Goal: Task Accomplishment & Management: Manage account settings

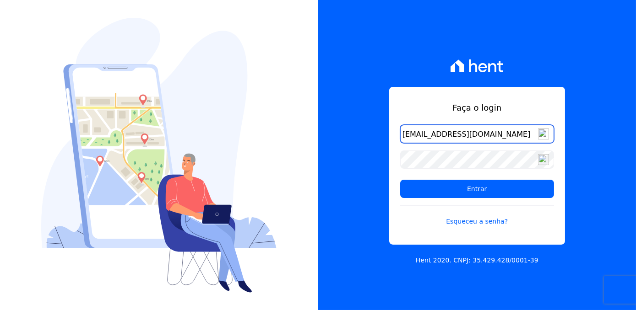
type input "[EMAIL_ADDRESS][DOMAIN_NAME]"
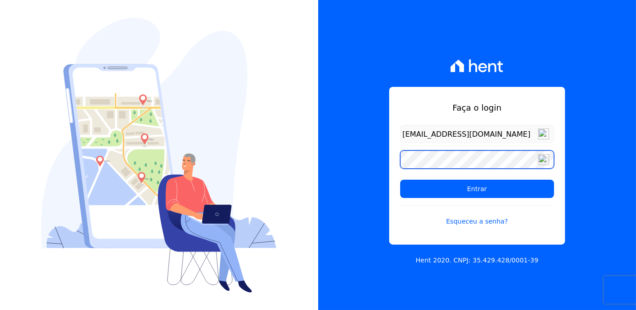
click at [400, 180] on input "Entrar" at bounding box center [477, 189] width 154 height 18
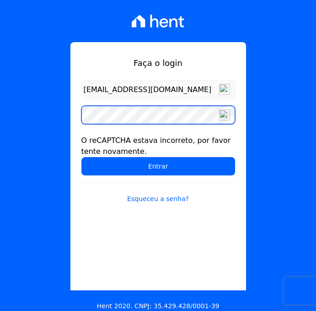
click at [81, 157] on input "Entrar" at bounding box center [158, 166] width 154 height 18
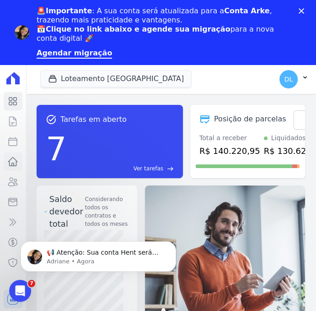
click at [14, 166] on icon at bounding box center [13, 161] width 9 height 8
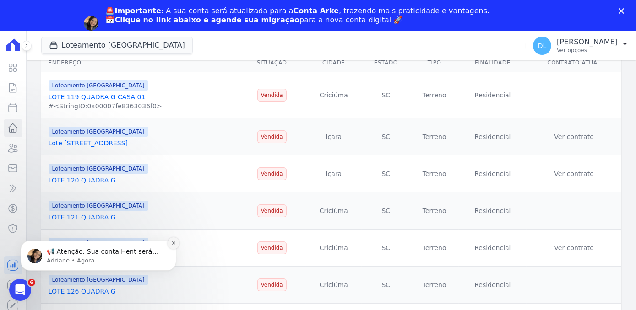
click at [170, 243] on button "Dismiss notification" at bounding box center [174, 243] width 12 height 12
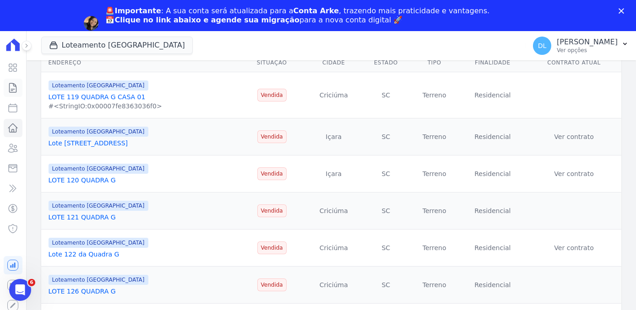
click at [15, 87] on icon at bounding box center [12, 87] width 11 height 11
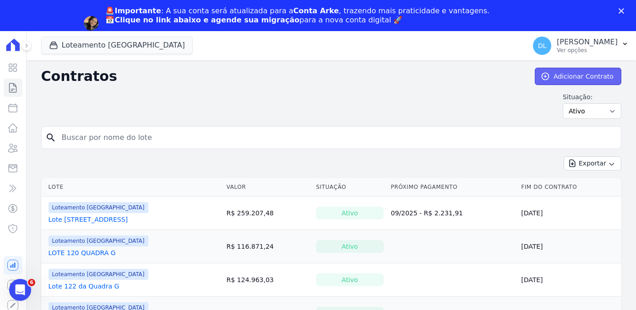
click at [316, 72] on link "Adicionar Contrato" at bounding box center [578, 76] width 87 height 17
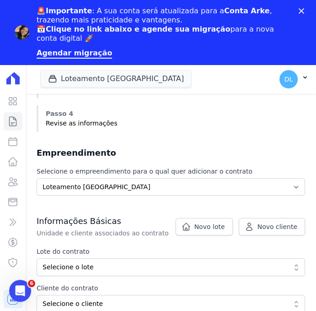
scroll to position [208, 0]
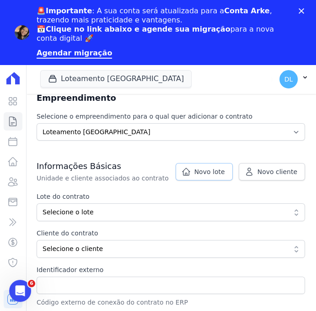
click at [214, 173] on span "Novo lote" at bounding box center [210, 171] width 31 height 9
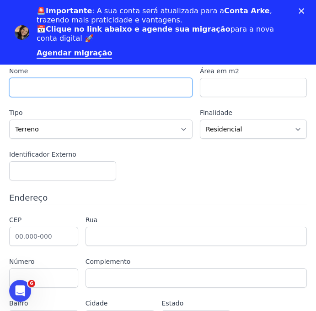
click at [84, 90] on input "text" at bounding box center [101, 87] width 184 height 19
type input "LOTE 106 QUADRA F"
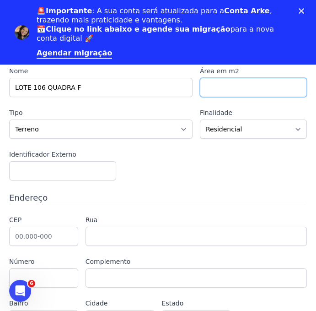
click at [264, 92] on input "number" at bounding box center [253, 87] width 107 height 19
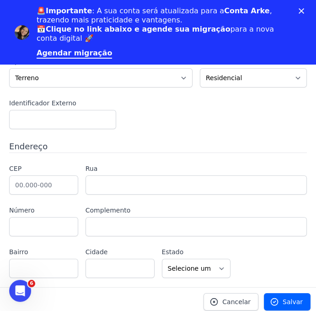
scroll to position [54, 0]
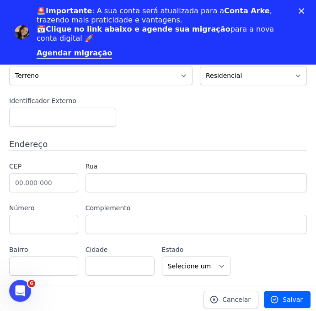
type input "360"
click at [40, 183] on input "text" at bounding box center [43, 182] width 69 height 19
type input "88.820-000"
click at [61, 225] on input "text" at bounding box center [43, 224] width 69 height 19
type input "Içara"
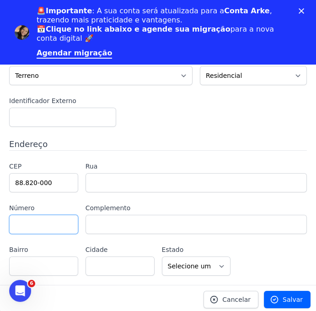
select select "SC"
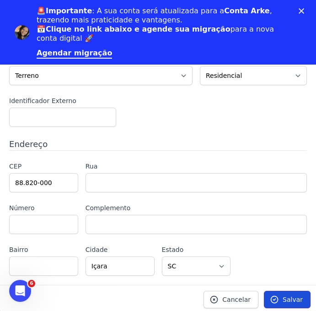
click at [283, 295] on span "Salvar" at bounding box center [293, 299] width 20 height 9
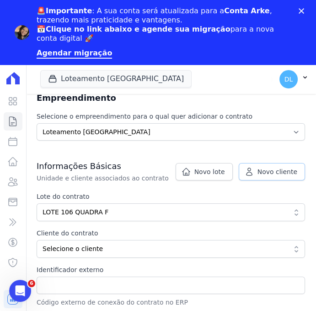
click at [265, 173] on span "Novo cliente" at bounding box center [278, 171] width 40 height 9
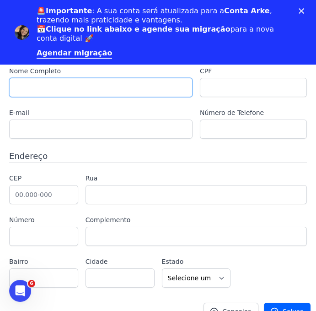
click at [46, 86] on input "text" at bounding box center [101, 87] width 184 height 19
paste input "ALMIR CARLOS JOÃO"
type input "ALMIR CARLOS JOÃO"
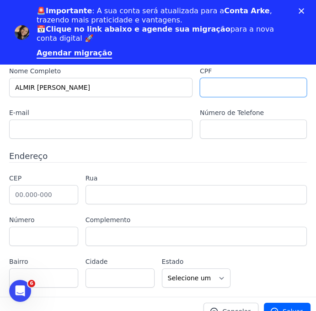
click at [235, 91] on input "text" at bounding box center [253, 87] width 107 height 19
paste input "ALMIR CARLOS JOÃO"
drag, startPoint x: 262, startPoint y: 84, endPoint x: 179, endPoint y: 93, distance: 83.0
click at [180, 93] on div "Nome Completo ALMIR CARLOS JOÃO CPF ALMIR CARLOS JOÃO E-mail Número de Telefone" at bounding box center [158, 102] width 298 height 72
paste input "465.728.729-04"
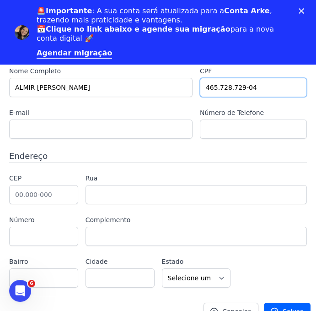
type input "465.728.729-04"
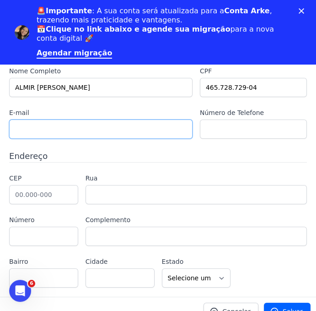
click at [103, 126] on input "text" at bounding box center [101, 128] width 184 height 19
click at [52, 136] on input "text" at bounding box center [101, 128] width 184 height 19
type input "K"
type input "kauannylaurindo06@gmail.com"
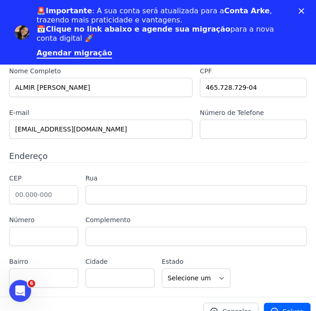
click at [189, 128] on div "Nome Completo ALMIR CARLOS JOÃO CPF 465.728.729-04 E-mail kauannylaurindo06@gma…" at bounding box center [158, 102] width 298 height 72
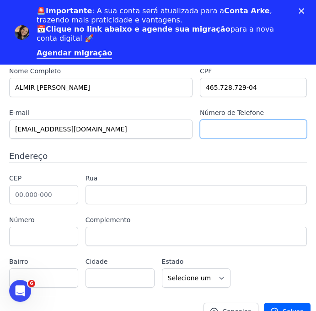
click at [200, 126] on input "text" at bounding box center [253, 128] width 107 height 19
type input "48999644235"
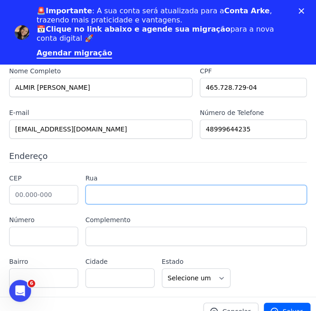
click at [188, 197] on input "text" at bounding box center [197, 194] width 222 height 19
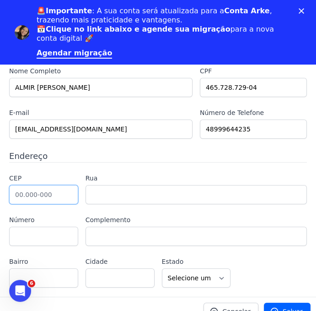
click at [32, 195] on input "text" at bounding box center [43, 194] width 69 height 19
type input "88.820-000"
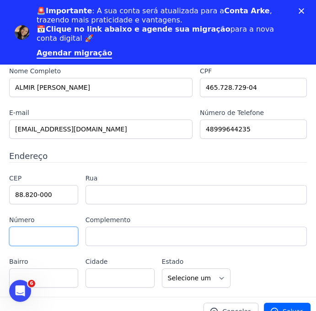
click at [16, 240] on input "text" at bounding box center [43, 236] width 69 height 19
type input "Içara"
select select "SC"
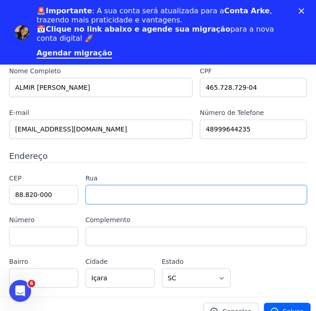
click at [135, 195] on input "text" at bounding box center [197, 194] width 222 height 19
type input "Rod ICR 356"
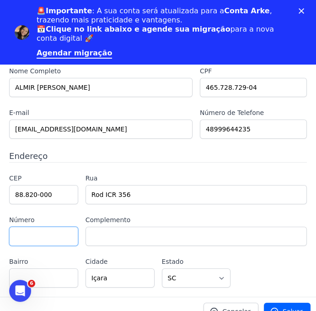
click at [43, 236] on input "text" at bounding box center [43, 236] width 69 height 19
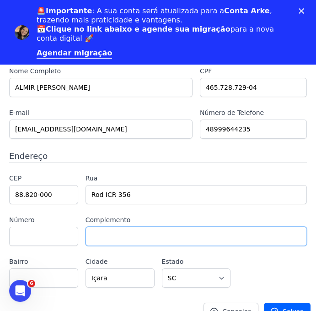
click at [116, 227] on input "text" at bounding box center [197, 236] width 222 height 19
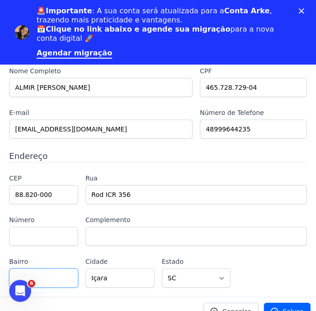
click at [53, 277] on input "text" at bounding box center [43, 277] width 69 height 19
type input "u"
type input "Urussanga Velha"
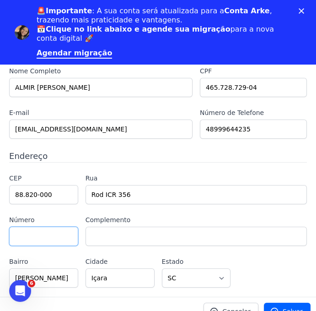
click at [23, 227] on input "text" at bounding box center [43, 236] width 69 height 19
type input "q"
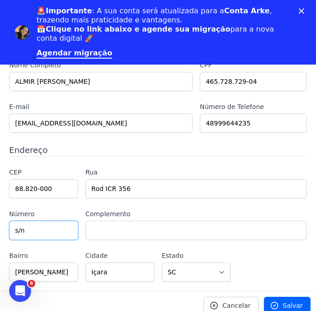
scroll to position [12, 0]
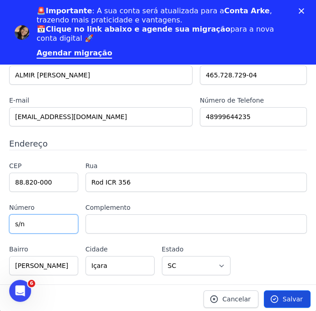
type input "s/n"
click at [266, 290] on link "Salvar" at bounding box center [287, 298] width 47 height 17
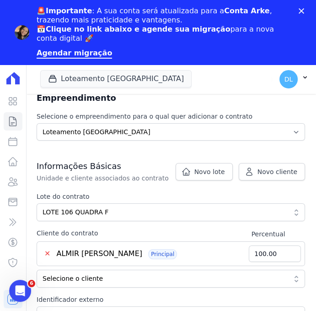
scroll to position [291, 0]
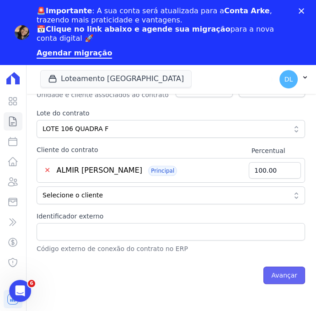
click at [289, 274] on input "Avançar" at bounding box center [285, 274] width 42 height 17
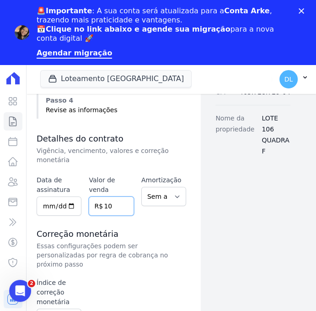
drag, startPoint x: 123, startPoint y: 188, endPoint x: 112, endPoint y: 187, distance: 11.5
click at [119, 196] on input "10" at bounding box center [111, 205] width 45 height 19
click at [93, 196] on input "10" at bounding box center [111, 205] width 45 height 19
type input "150549.11"
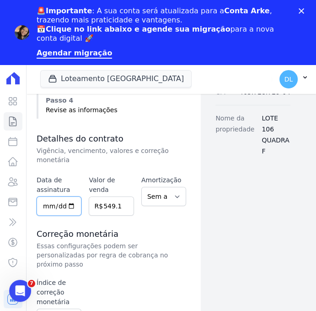
click at [49, 199] on input "date" at bounding box center [59, 205] width 45 height 19
click at [70, 196] on input "date" at bounding box center [59, 205] width 45 height 19
type input "[DATE]"
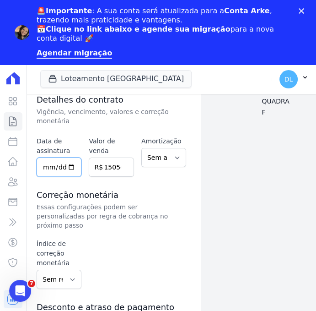
scroll to position [250, 0]
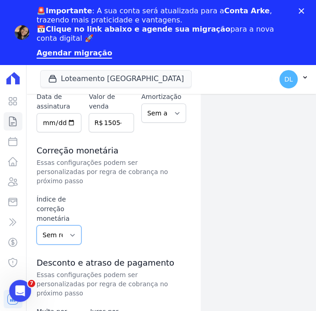
click at [65, 225] on select "Sem reajuste Média dos últimos 12 meses acumulado de INCCM Média dos últimos 12…" at bounding box center [59, 234] width 45 height 19
select select "inccm"
click at [37, 225] on select "Sem reajuste Média dos últimos 12 meses acumulado de INCCM Média dos últimos 12…" at bounding box center [59, 234] width 45 height 19
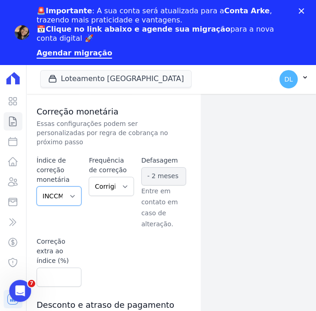
scroll to position [333, 0]
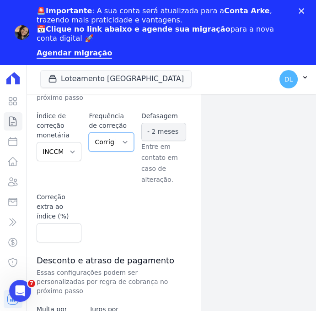
click at [108, 132] on select "Corrigido semestralmente Corrigido mensalmente Corrigido anualmente" at bounding box center [111, 141] width 45 height 19
select select "monthly"
click at [89, 132] on select "Corrigido semestralmente Corrigido mensalmente Corrigido anualmente" at bounding box center [111, 141] width 45 height 19
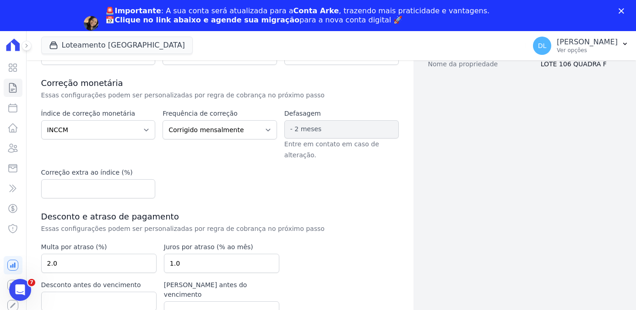
scroll to position [0, 0]
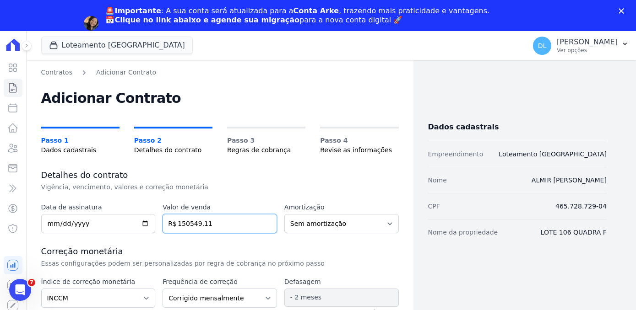
click at [219, 220] on input "150549.11" at bounding box center [220, 223] width 114 height 19
click at [316, 11] on icon "Fechar" at bounding box center [621, 10] width 5 height 5
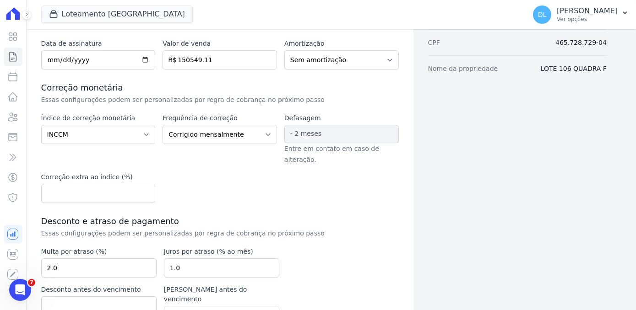
scroll to position [168, 0]
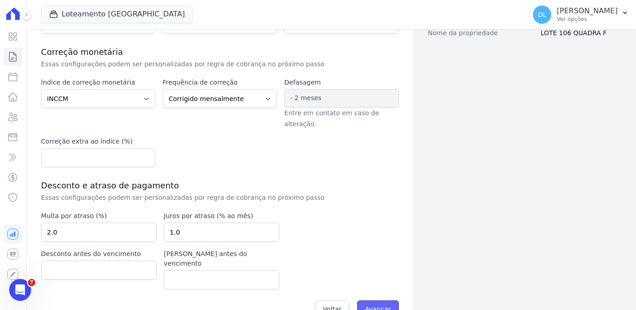
click at [316, 301] on input "Avançar" at bounding box center [378, 309] width 42 height 17
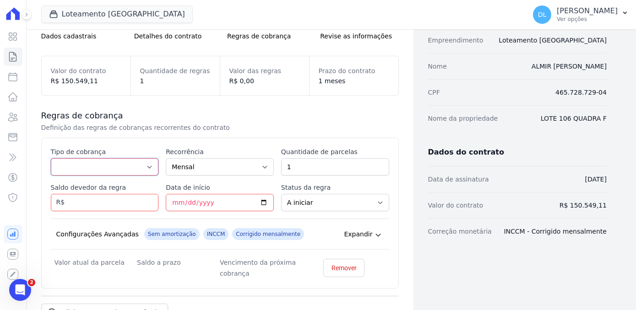
click at [88, 170] on select "Parcela Normal Entrada Sinal Intercalada Chaves Pré-chaves Pós-chaves Impostos …" at bounding box center [105, 166] width 108 height 17
select select "down_payment"
click at [51, 158] on select "Parcela Normal Entrada Sinal Intercalada Chaves Pré-chaves Pós-chaves Impostos …" at bounding box center [105, 166] width 108 height 17
click at [101, 202] on input "Saldo devedor da regra" at bounding box center [105, 202] width 108 height 17
paste input "10.25471"
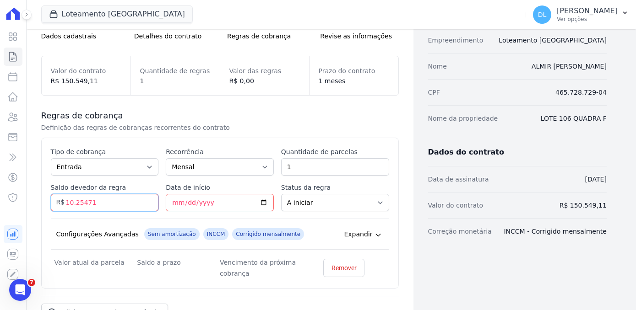
click at [73, 203] on input "10.25471" at bounding box center [105, 202] width 108 height 17
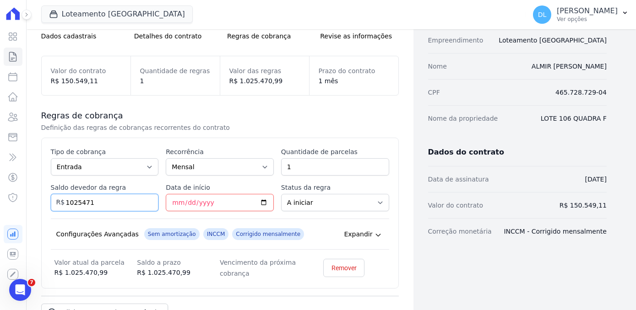
click at [71, 202] on input "1025471" at bounding box center [105, 202] width 108 height 17
click at [81, 204] on input "1025471" at bounding box center [105, 202] width 108 height 17
type input "10254.71"
click at [200, 196] on input "Data de início" at bounding box center [220, 202] width 108 height 17
click at [265, 200] on input "Data de início" at bounding box center [220, 202] width 108 height 17
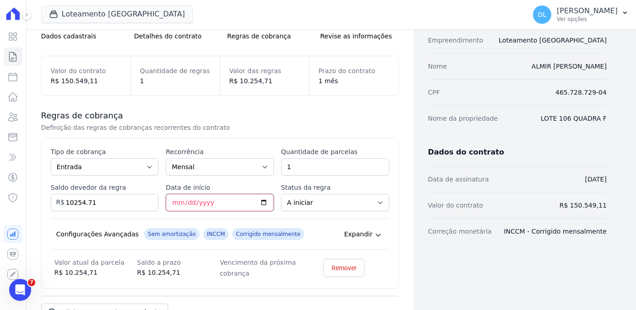
click at [262, 201] on input "Data de início" at bounding box center [220, 202] width 108 height 17
type input "[DATE]"
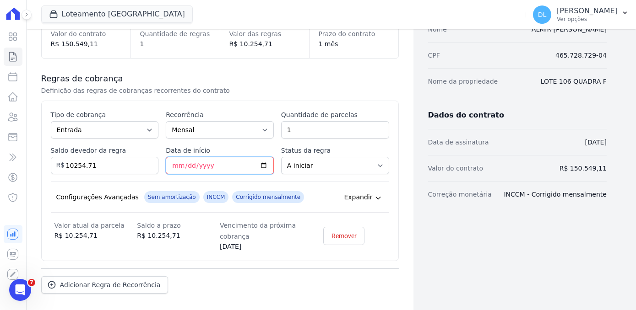
scroll to position [159, 0]
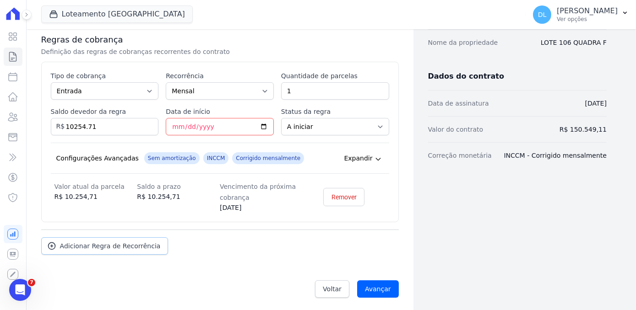
click at [130, 242] on span "Adicionar Regra de Recorrência" at bounding box center [110, 246] width 101 height 9
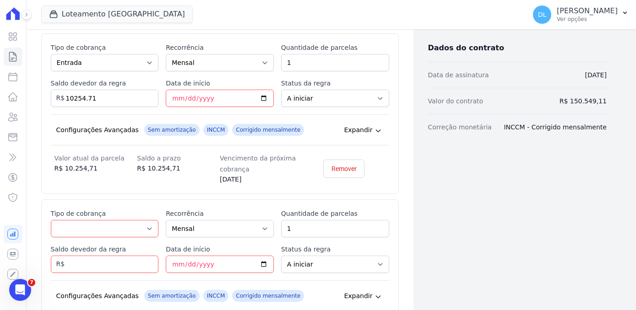
scroll to position [201, 0]
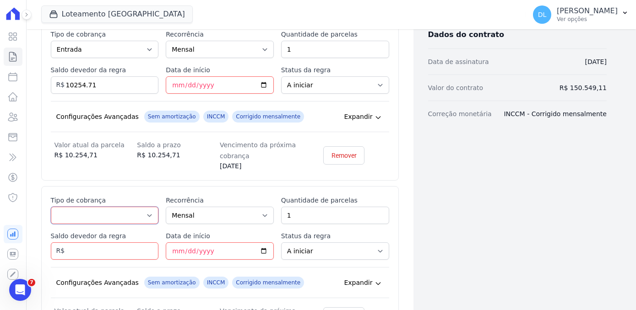
click at [116, 214] on select "Parcela Normal Entrada Sinal Intercalada Chaves Pré-chaves Pós-chaves Impostos …" at bounding box center [105, 215] width 108 height 17
click at [113, 210] on select "Parcela Normal Entrada Sinal Intercalada Chaves Pré-chaves Pós-chaves Impostos …" at bounding box center [105, 215] width 108 height 17
select select "standard"
click at [51, 207] on select "Parcela Normal Entrada Sinal Intercalada Chaves Pré-chaves Pós-chaves Impostos …" at bounding box center [105, 215] width 108 height 17
click at [275, 214] on div "Esse tipo de parcela não entra no saldo devedor do contrato. Tipo de cobrança P…" at bounding box center [220, 262] width 338 height 132
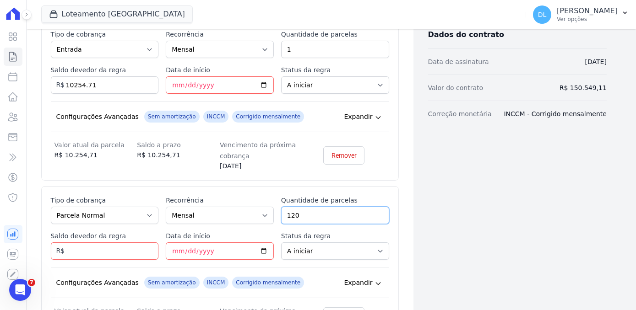
type input "120"
click at [188, 173] on div "Esse tipo de parcela não entra no saldo devedor do contrato. Tipo de cobrança P…" at bounding box center [220, 100] width 358 height 161
click at [107, 255] on input "Saldo devedor da regra" at bounding box center [105, 251] width 108 height 17
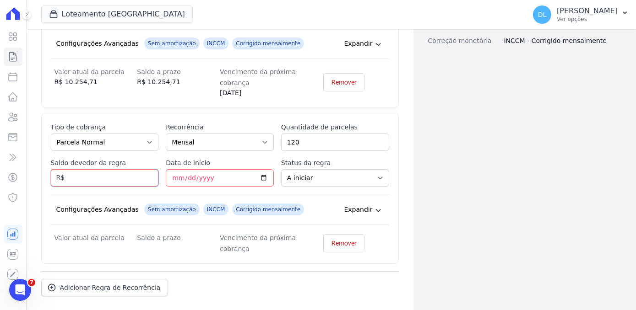
scroll to position [315, 0]
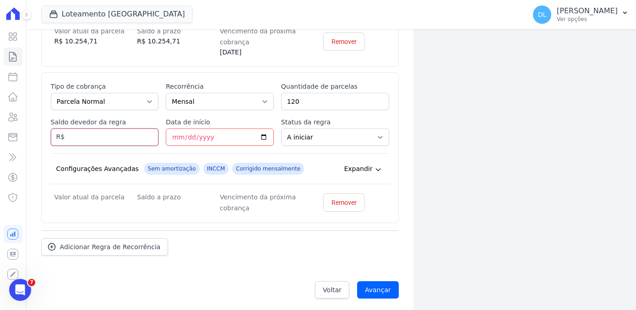
paste input "140.2944"
click at [78, 137] on input "140.2944" at bounding box center [105, 137] width 108 height 17
click at [444, 123] on div "Dados cadastrais Empreendimento Loteamento Jardim Amélia Nome ALMIR CARLOS JOÃO…" at bounding box center [509, 14] width 193 height 584
click at [76, 135] on input "14029.44" at bounding box center [105, 137] width 108 height 17
drag, startPoint x: 72, startPoint y: 134, endPoint x: 43, endPoint y: 133, distance: 28.4
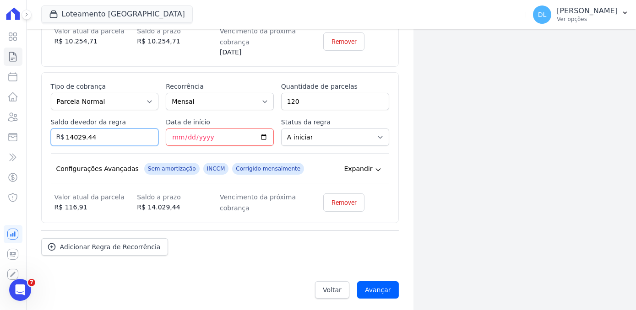
click at [43, 133] on div "Esse tipo de parcela não entra no saldo devedor do contrato. Tipo de cobrança P…" at bounding box center [220, 147] width 358 height 151
paste input ".29"
click at [85, 137] on input "140.2944" at bounding box center [105, 137] width 108 height 17
click at [77, 136] on input "140.2944" at bounding box center [105, 137] width 108 height 17
click at [86, 138] on input "1402944" at bounding box center [105, 137] width 108 height 17
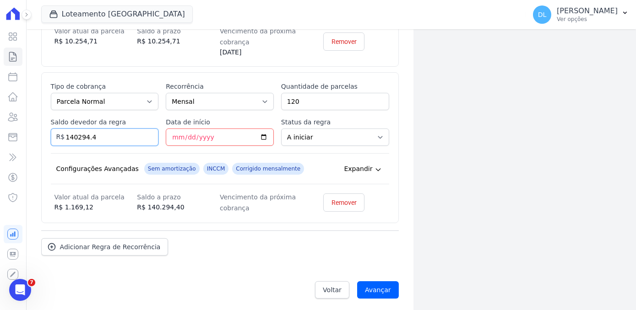
click at [114, 136] on input "140294.4" at bounding box center [105, 137] width 108 height 17
type input "140294.40"
click at [626, 164] on div "Contratos Adicionar Contrato Adicionar Contrato Passo 1 Dados cadastrais Passo …" at bounding box center [331, 14] width 609 height 599
click at [236, 132] on input "Data de início" at bounding box center [220, 137] width 108 height 17
click at [236, 134] on input "Data de início" at bounding box center [220, 137] width 108 height 17
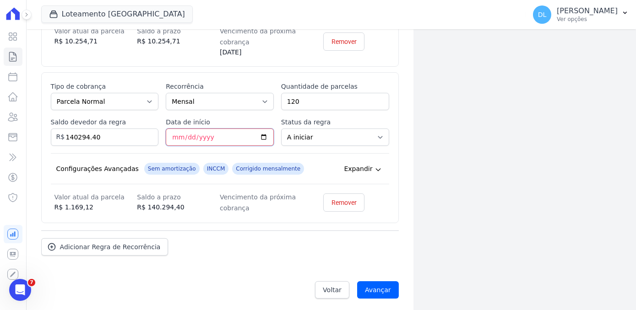
click at [260, 136] on input "Data de início" at bounding box center [220, 137] width 108 height 17
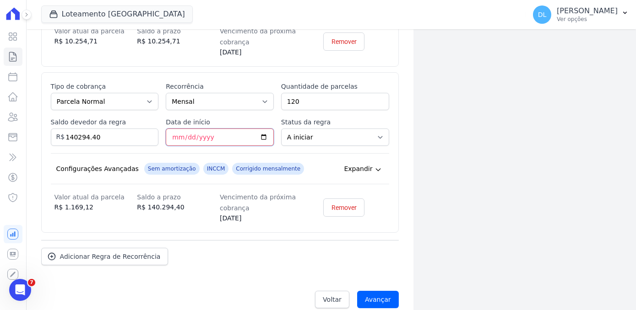
type input "2025-09-10"
click at [487, 169] on div "Dados cadastrais Empreendimento Loteamento Jardim Amélia Nome ALMIR CARLOS JOÃO…" at bounding box center [509, 19] width 193 height 594
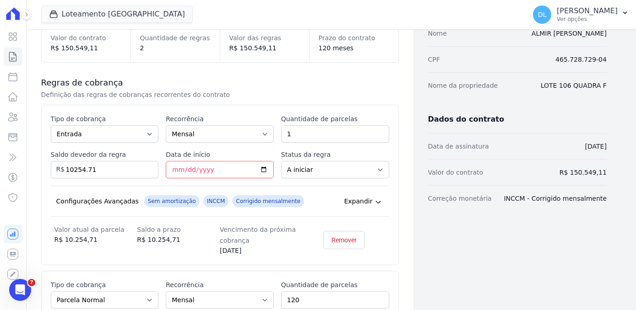
scroll to position [324, 0]
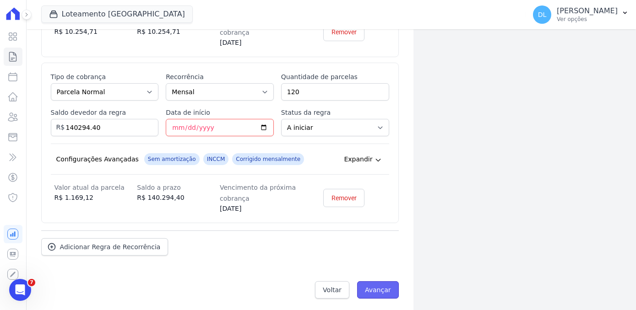
click at [370, 282] on input "Avançar" at bounding box center [378, 290] width 42 height 17
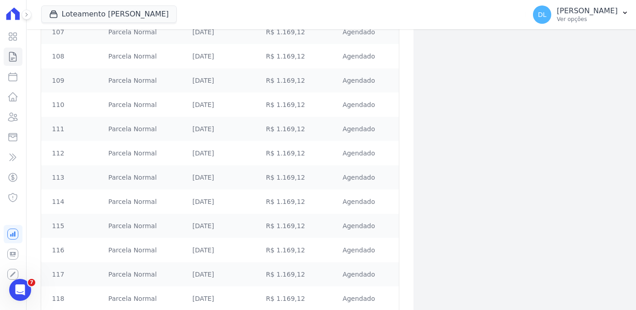
scroll to position [2882, 0]
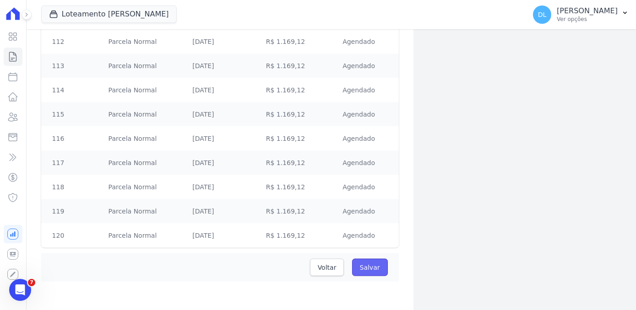
click at [365, 266] on input "Salvar" at bounding box center [370, 267] width 36 height 17
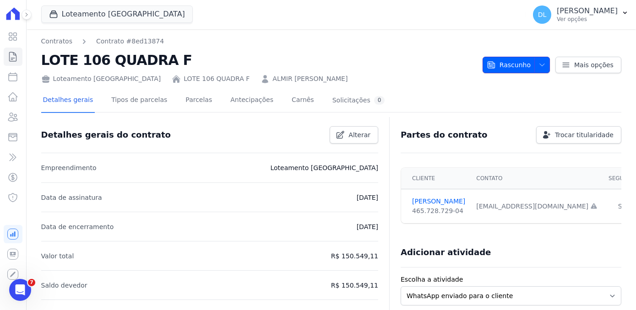
click at [546, 63] on button "Rascunho" at bounding box center [516, 65] width 67 height 16
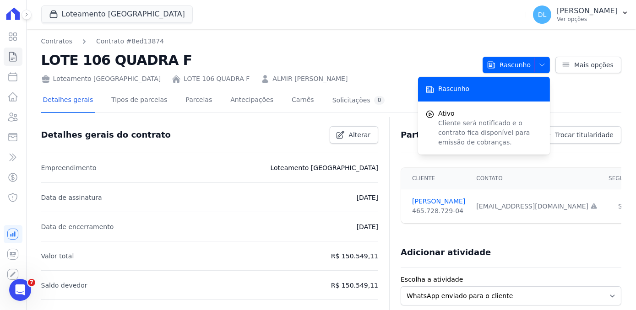
click at [327, 61] on h2 "LOTE 106 QUADRA F" at bounding box center [258, 60] width 434 height 21
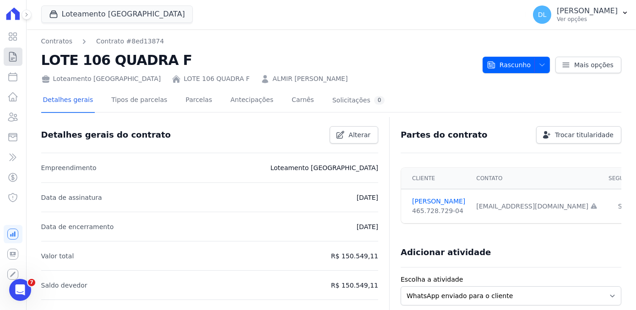
click at [13, 62] on icon at bounding box center [12, 56] width 11 height 11
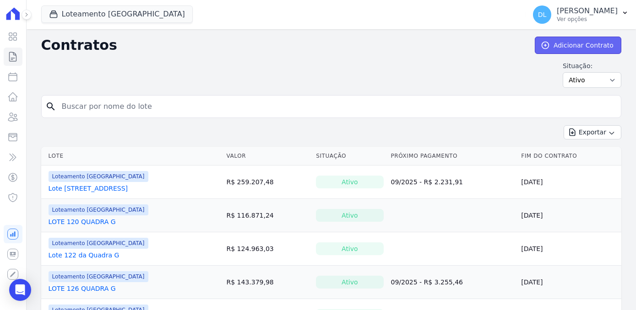
click at [542, 51] on link "Adicionar Contrato" at bounding box center [578, 45] width 87 height 17
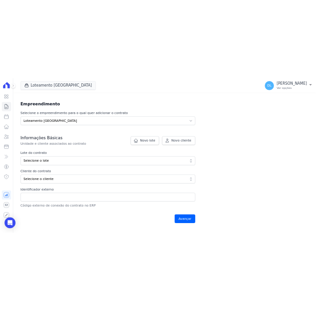
scroll to position [125, 0]
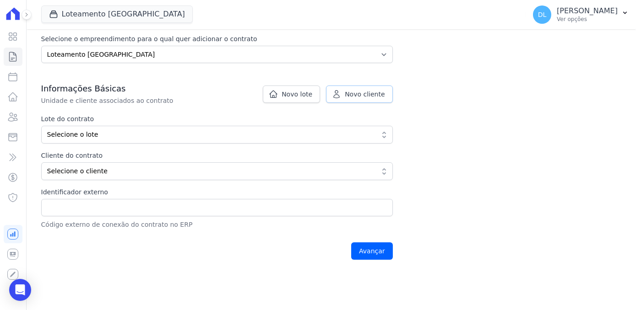
click at [349, 95] on span "Novo cliente" at bounding box center [365, 94] width 40 height 9
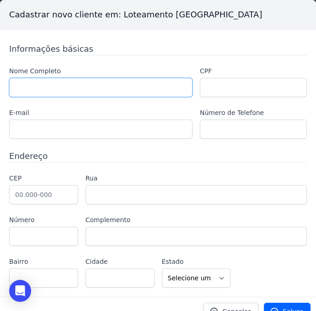
click at [26, 84] on input "text" at bounding box center [101, 87] width 184 height 19
paste input "[PERSON_NAME]"
type input "[PERSON_NAME]"
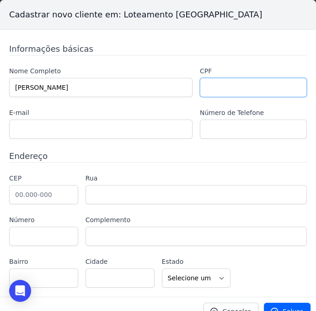
click at [216, 86] on input "text" at bounding box center [253, 87] width 107 height 19
paste input "027.709.569-73"
type input "027.709.569-73"
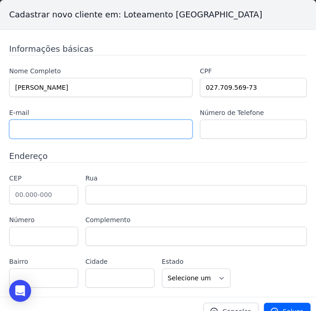
click at [60, 127] on input "text" at bounding box center [101, 128] width 184 height 19
click at [79, 131] on input "text" at bounding box center [101, 128] width 184 height 19
paste input "eliseugregorio560@gmail.com"
type input "eliseugregorio560@gmail.com"
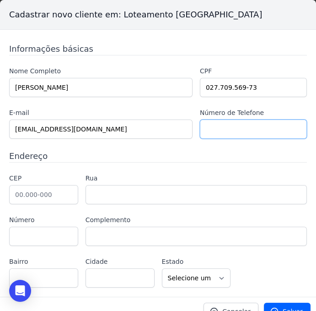
click at [261, 130] on input "text" at bounding box center [253, 128] width 107 height 19
paste input "(48) 99984-6871"
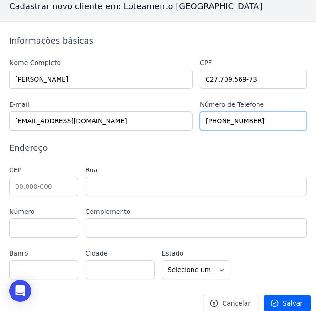
scroll to position [12, 0]
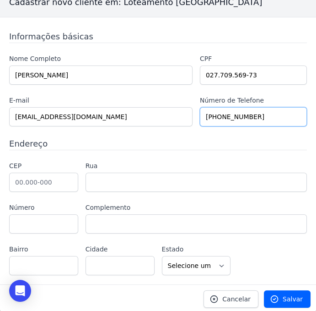
type input "(48) 99984-6871"
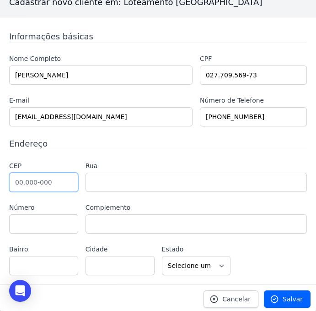
click at [40, 177] on input "text" at bounding box center [43, 182] width 69 height 19
type input "88.820-000"
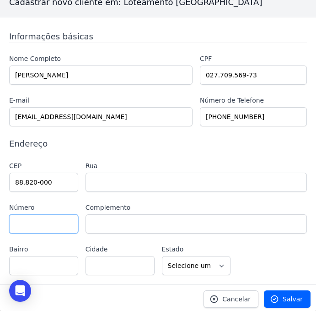
click at [37, 223] on input "text" at bounding box center [43, 223] width 69 height 19
type input "Içara"
select select "SC"
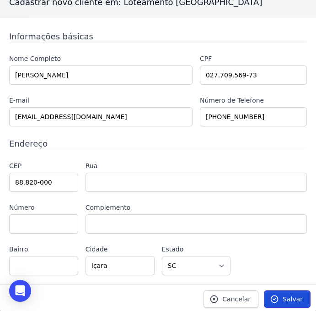
click at [289, 299] on span "Salvar" at bounding box center [293, 298] width 20 height 9
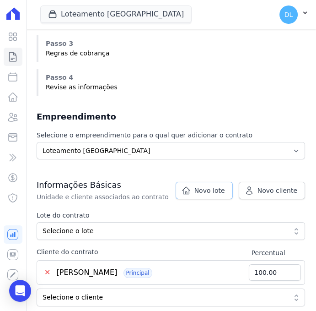
click at [200, 190] on span "Novo lote" at bounding box center [210, 190] width 31 height 9
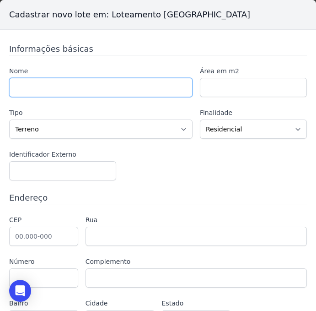
click at [70, 86] on input "text" at bounding box center [101, 87] width 184 height 19
type input "l"
type input "LOTE 1 QUADRA A"
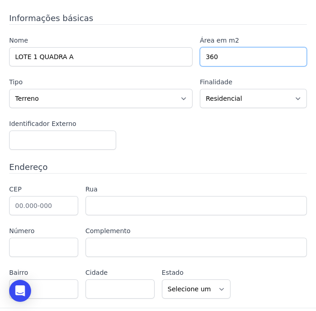
scroll to position [54, 0]
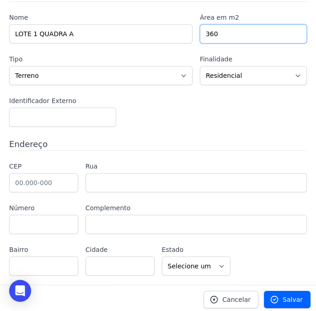
type input "360"
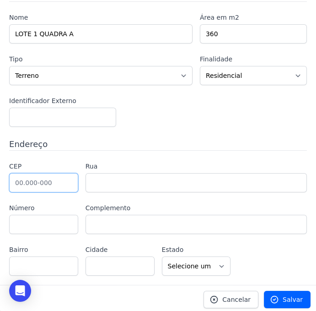
click at [39, 180] on input "text" at bounding box center [43, 182] width 69 height 19
type input "88.820-000"
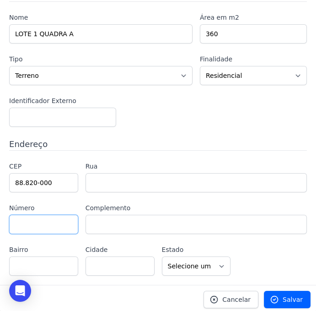
type input "Içara"
select select "SC"
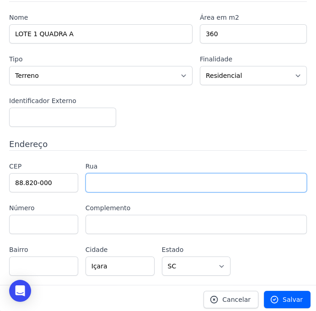
click at [206, 179] on input "text" at bounding box center [197, 182] width 222 height 19
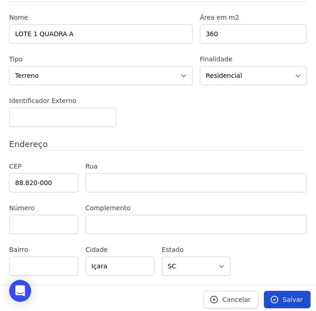
click at [275, 291] on link "Salvar" at bounding box center [287, 299] width 47 height 17
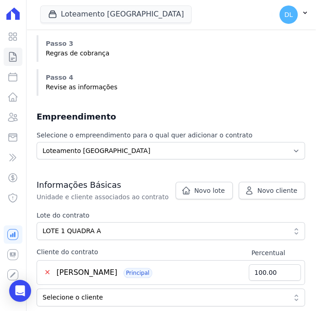
scroll to position [208, 0]
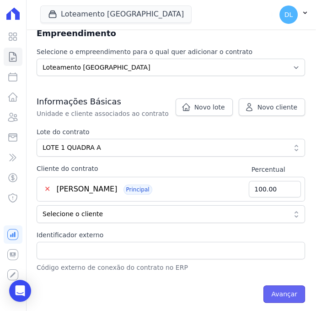
click at [285, 288] on input "Avançar" at bounding box center [285, 293] width 42 height 17
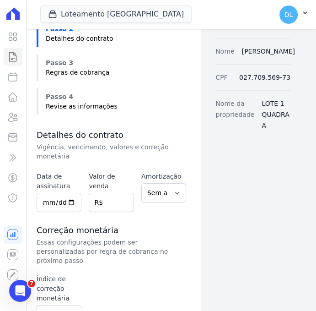
scroll to position [166, 0]
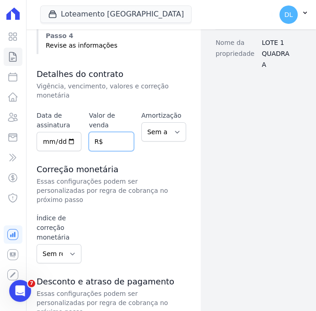
click at [105, 132] on input "number" at bounding box center [111, 141] width 45 height 19
paste input "175.58183"
click at [111, 132] on input "175.58183" at bounding box center [111, 141] width 45 height 19
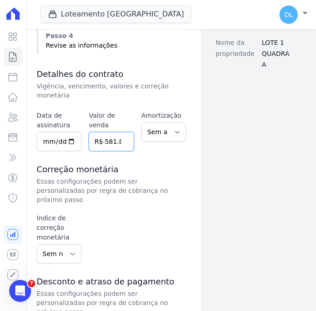
type input "175581.83"
click at [155, 124] on select "Sem amortização Price Sac" at bounding box center [163, 131] width 45 height 19
click at [120, 144] on div "Data de assinatura Valor de venda 175581.83 R$ Amortização Sem amortização Pric…" at bounding box center [112, 289] width 150 height 356
click at [42, 244] on select "Sem reajuste Média dos últimos 12 meses acumulado de INCCM Média dos últimos 12…" at bounding box center [59, 253] width 45 height 19
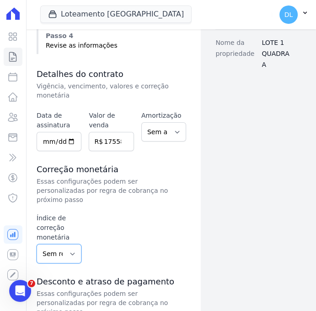
select select "inccm"
click at [37, 244] on select "Sem reajuste Média dos últimos 12 meses acumulado de INCCM Média dos últimos 12…" at bounding box center [59, 253] width 45 height 19
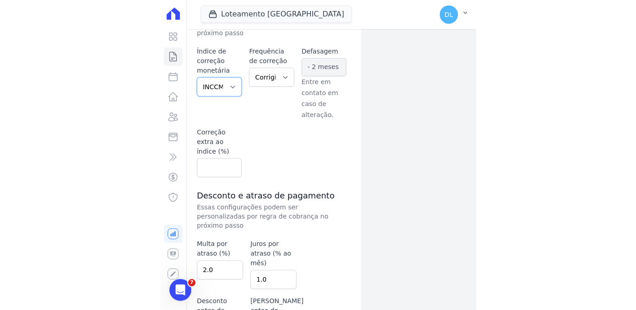
scroll to position [168, 0]
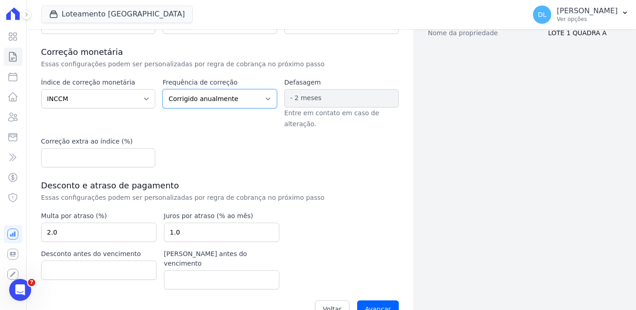
click at [212, 101] on select "Corrigido semestralmente Corrigido mensalmente Corrigido anualmente" at bounding box center [220, 98] width 114 height 19
select select "monthly"
click at [163, 89] on select "Corrigido semestralmente Corrigido mensalmente Corrigido anualmente" at bounding box center [220, 98] width 114 height 19
click at [316, 301] on input "Avançar" at bounding box center [378, 309] width 42 height 17
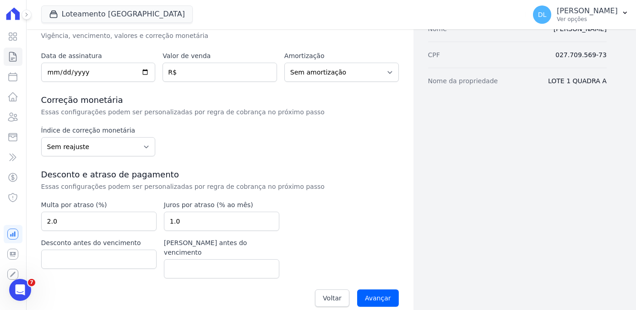
scroll to position [27, 0]
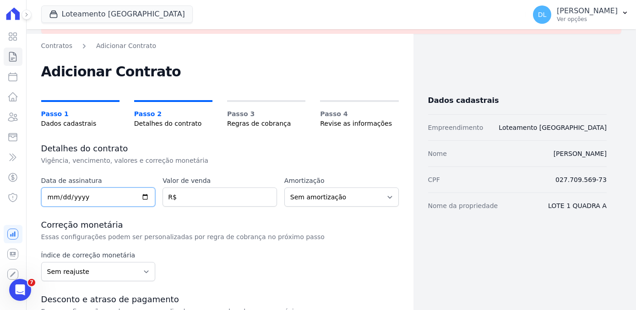
click at [95, 197] on input "date" at bounding box center [98, 197] width 114 height 19
click at [146, 194] on input "date" at bounding box center [98, 197] width 114 height 19
type input "[DATE]"
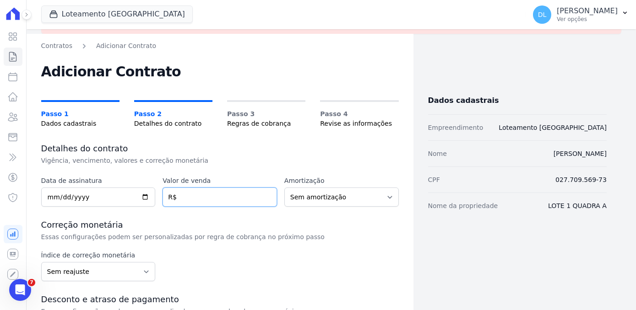
click at [179, 191] on input "number" at bounding box center [220, 197] width 114 height 19
paste input "175.58183"
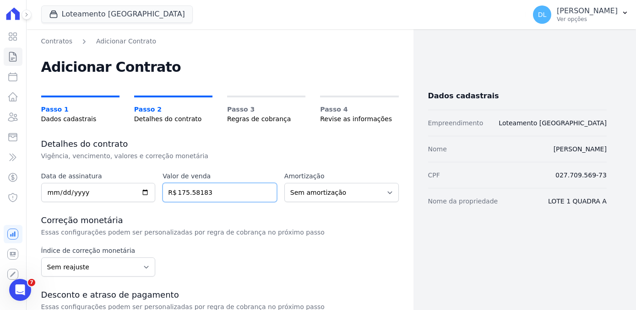
click at [189, 194] on input "175.58183" at bounding box center [220, 192] width 114 height 19
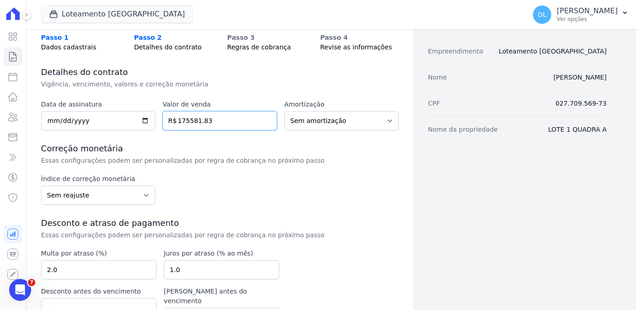
scroll to position [120, 0]
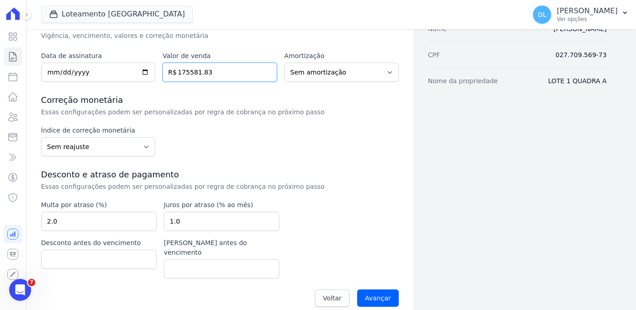
type input "175581.83"
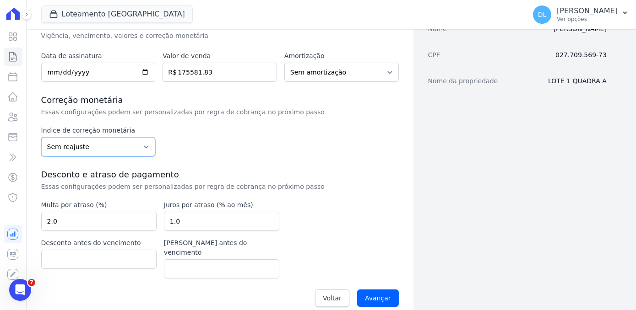
click at [71, 145] on select "Sem reajuste Média dos últimos 12 meses acumulado de INCCM Média dos últimos 12…" at bounding box center [98, 146] width 114 height 19
select select "inccm"
click at [41, 137] on select "Sem reajuste Média dos últimos 12 meses acumulado de INCCM Média dos últimos 12…" at bounding box center [98, 146] width 114 height 19
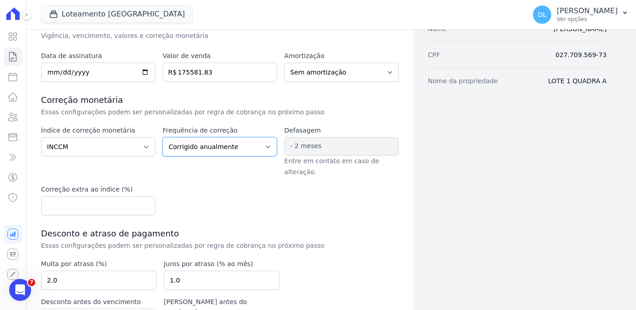
click at [239, 140] on select "Corrigido semestralmente Corrigido mensalmente Corrigido anualmente" at bounding box center [220, 146] width 114 height 19
select select "monthly"
click at [163, 137] on select "Corrigido semestralmente Corrigido mensalmente Corrigido anualmente" at bounding box center [220, 146] width 114 height 19
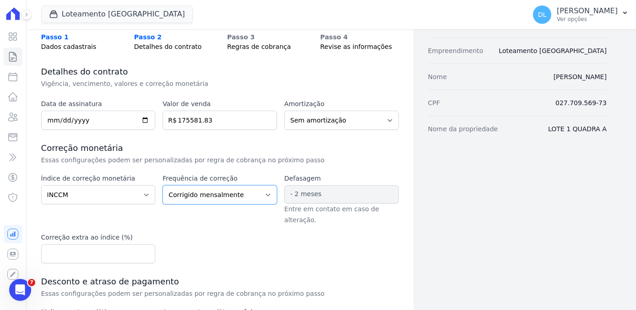
scroll to position [2, 0]
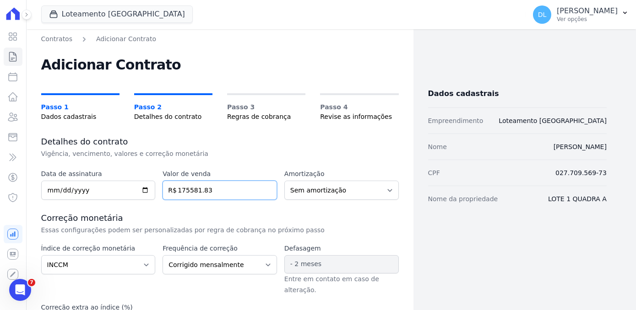
click at [185, 189] on input "175581.83" at bounding box center [220, 190] width 114 height 19
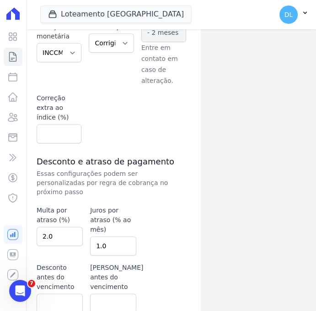
scroll to position [243, 0]
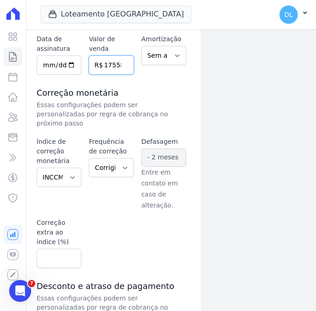
type input "175581.81"
click at [117, 158] on select "Corrigido semestralmente Corrigido mensalmente Corrigido anualmente" at bounding box center [111, 167] width 45 height 19
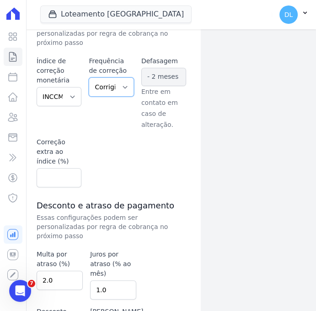
scroll to position [367, 0]
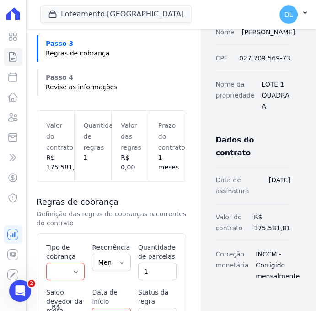
scroll to position [208, 0]
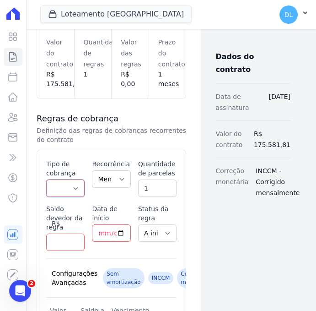
click at [63, 190] on select "Parcela Normal Entrada Sinal Intercalada Chaves Pré-chaves Pós-chaves Impostos …" at bounding box center [65, 187] width 38 height 17
select select "down_payment"
click at [46, 179] on select "Parcela Normal Entrada Sinal Intercalada Chaves Pré-chaves Pós-chaves Impostos …" at bounding box center [65, 187] width 38 height 17
click at [50, 239] on input "Saldo devedor da regra" at bounding box center [65, 241] width 38 height 17
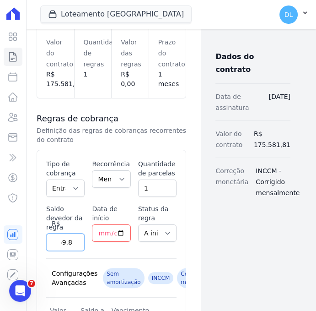
type input "11959.83"
click at [107, 229] on input "Data de início" at bounding box center [111, 232] width 38 height 17
click at [118, 230] on input "Data de início" at bounding box center [111, 232] width 38 height 17
type input "[DATE]"
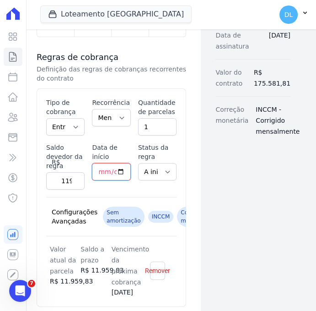
scroll to position [333, 0]
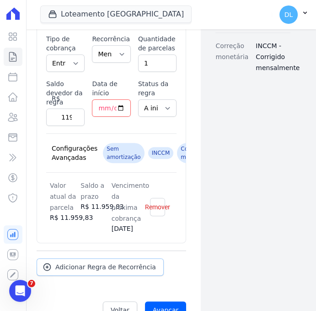
click at [108, 267] on span "Adicionar Regra de Recorrência" at bounding box center [105, 266] width 101 height 9
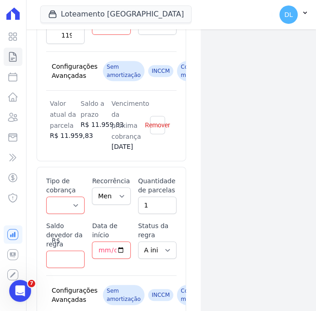
scroll to position [416, 0]
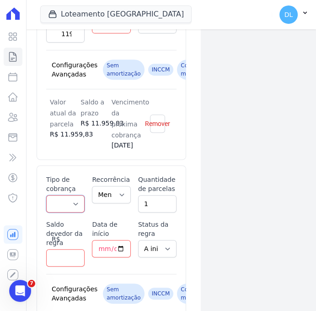
click at [71, 202] on select "Parcela Normal Entrada Sinal Intercalada Chaves Pré-chaves Pós-chaves Impostos …" at bounding box center [65, 203] width 38 height 17
click at [69, 206] on select "Parcela Normal Entrada Sinal Intercalada Chaves Pré-chaves Pós-chaves Impostos …" at bounding box center [65, 203] width 38 height 17
select select "standard"
click at [46, 195] on select "Parcela Normal Entrada Sinal Intercalada Chaves Pré-chaves Pós-chaves Impostos …" at bounding box center [65, 203] width 38 height 17
click at [103, 189] on select "Mensal Bimestral Trimestral Semestral Anual" at bounding box center [111, 194] width 38 height 17
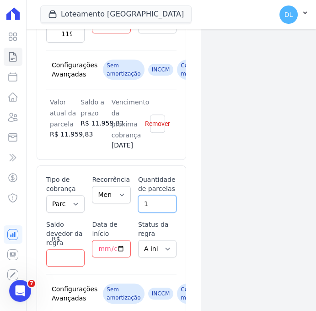
click at [142, 198] on input "1" at bounding box center [157, 203] width 38 height 17
click at [145, 200] on input "1" at bounding box center [157, 203] width 38 height 17
type input "120"
click at [50, 252] on input "Saldo devedor da regra" at bounding box center [65, 257] width 38 height 17
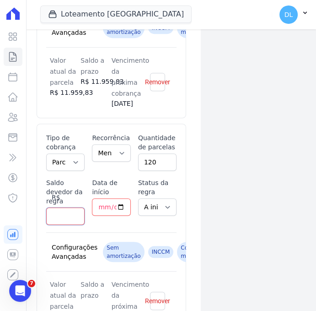
click at [58, 215] on input "Saldo devedor da regra" at bounding box center [65, 215] width 38 height 17
paste input "163.6224"
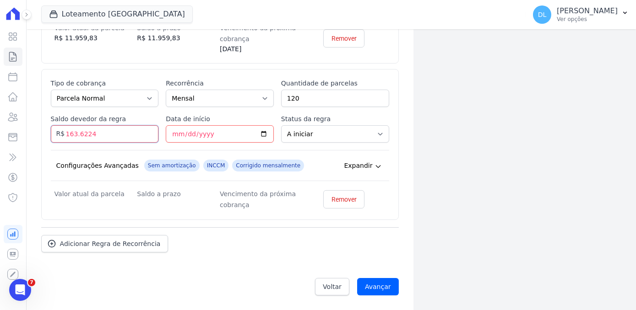
scroll to position [315, 0]
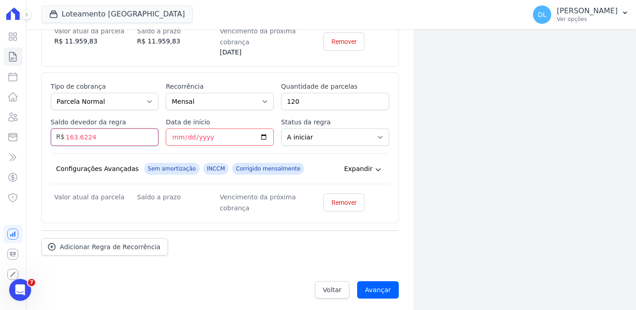
click at [79, 135] on input "163.6224" at bounding box center [105, 137] width 108 height 17
type input "163622.40"
click at [316, 141] on div "Dados cadastrais Empreendimento Loteamento Jardim Amélia Nome ELISEU RODRIGUES …" at bounding box center [509, 14] width 193 height 584
click at [204, 132] on input "Data de início" at bounding box center [220, 137] width 108 height 17
click at [242, 136] on input "Data de início" at bounding box center [220, 137] width 108 height 17
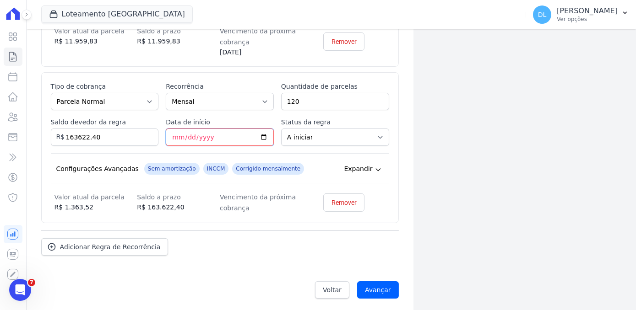
click at [260, 136] on input "Data de início" at bounding box center [220, 137] width 108 height 17
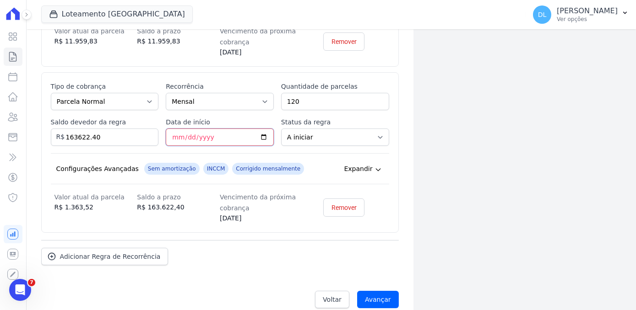
type input "[DATE]"
click at [316, 156] on div "Dados cadastrais Empreendimento Loteamento Jardim Amélia Nome ELISEU RODRIGUES …" at bounding box center [509, 19] width 193 height 594
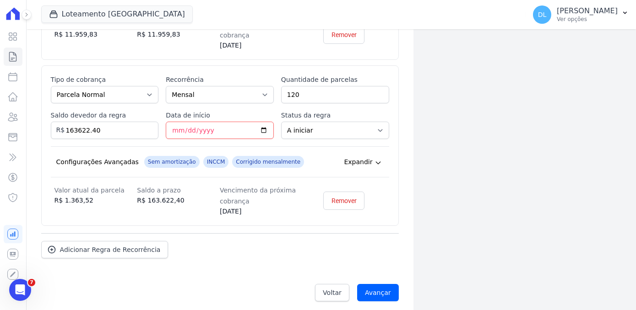
scroll to position [324, 0]
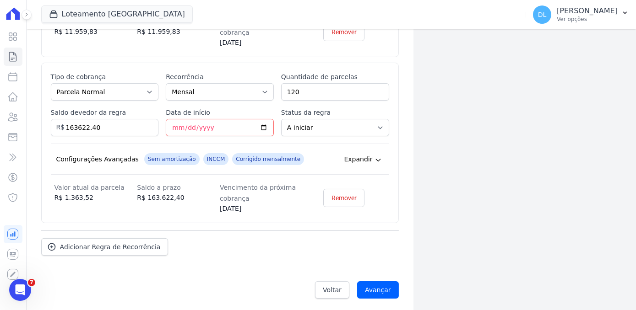
click at [285, 282] on div "Voltar Avançar" at bounding box center [220, 290] width 358 height 28
click at [316, 284] on input "Avançar" at bounding box center [378, 290] width 42 height 17
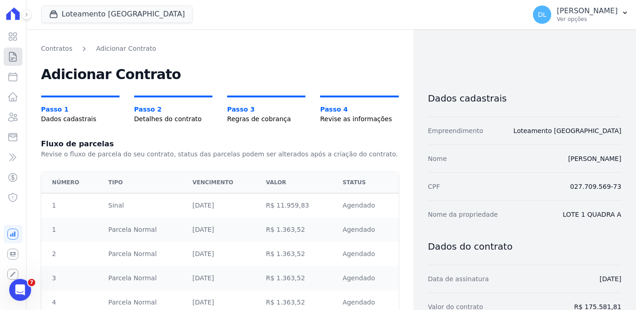
click at [10, 56] on icon at bounding box center [13, 56] width 7 height 9
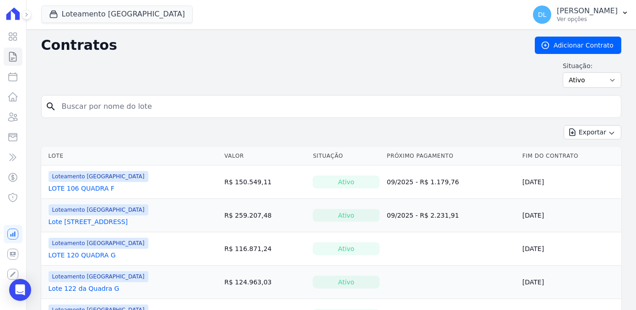
click at [99, 114] on input "search" at bounding box center [336, 107] width 561 height 18
type input "lote 1"
click at [391, 109] on input "lote 1" at bounding box center [336, 107] width 561 height 18
drag, startPoint x: 89, startPoint y: 111, endPoint x: 53, endPoint y: 104, distance: 36.7
click at [53, 104] on div "search lote 1" at bounding box center [331, 106] width 580 height 23
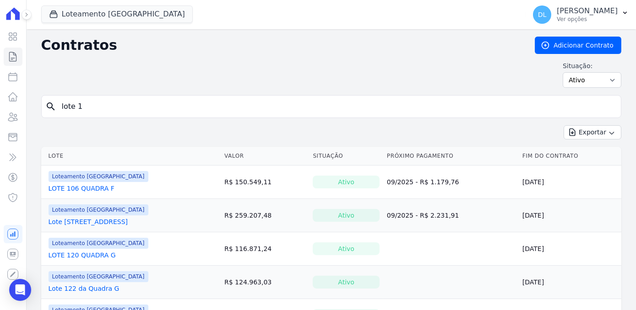
type input "lote"
click at [91, 103] on input "lote 1" at bounding box center [336, 107] width 561 height 18
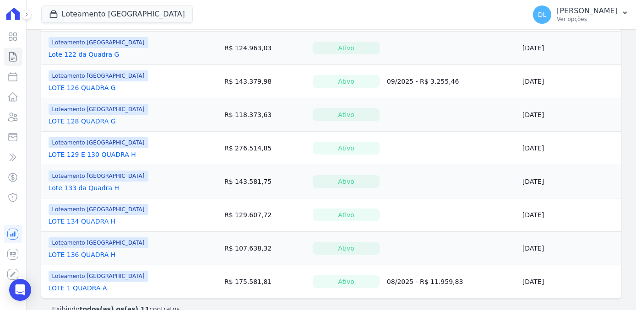
scroll to position [248, 0]
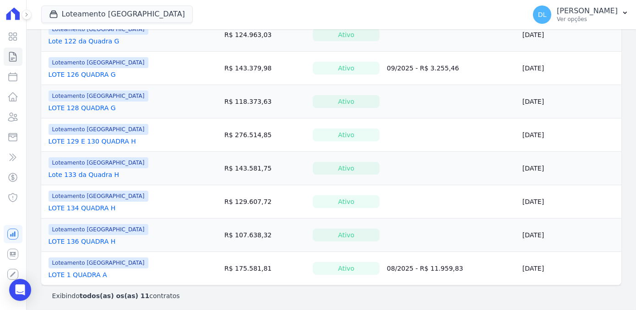
click at [87, 275] on link "LOTE 1 QUADRA A" at bounding box center [78, 275] width 59 height 9
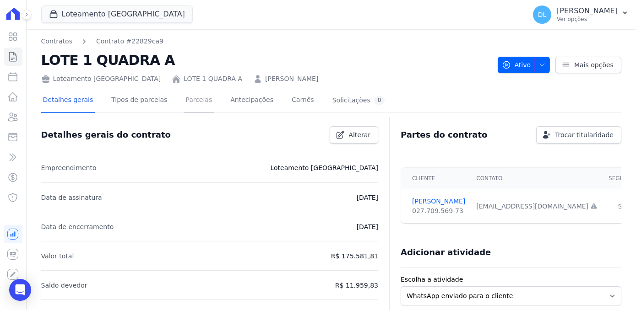
click at [184, 100] on link "Parcelas" at bounding box center [199, 101] width 30 height 24
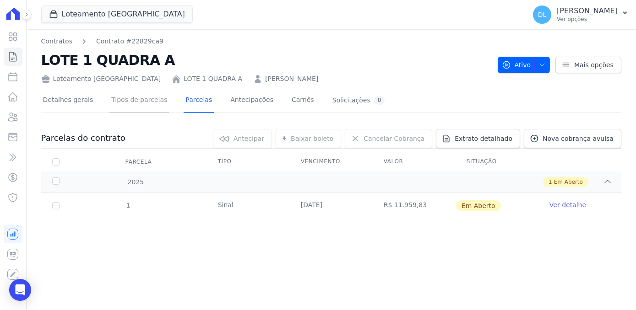
click at [143, 96] on link "Tipos de parcelas" at bounding box center [139, 101] width 60 height 24
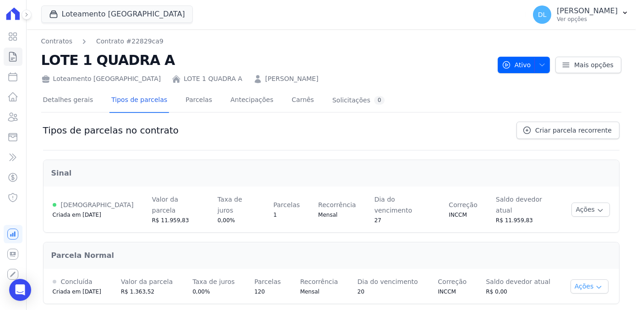
click at [585, 280] on button "Ações" at bounding box center [589, 287] width 38 height 14
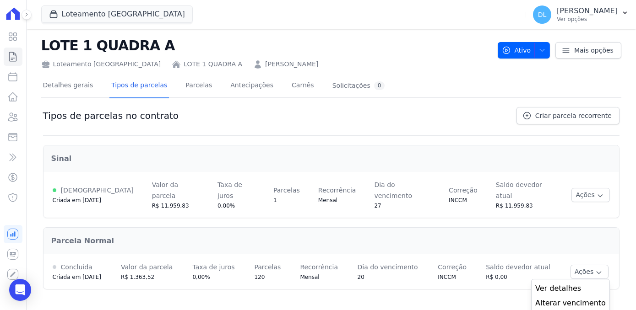
scroll to position [19, 0]
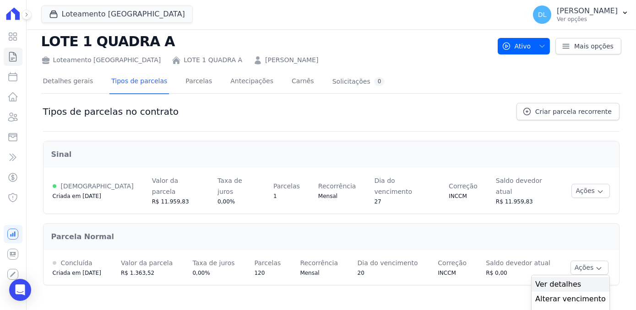
click at [570, 279] on span "Ver detalhes" at bounding box center [570, 284] width 71 height 11
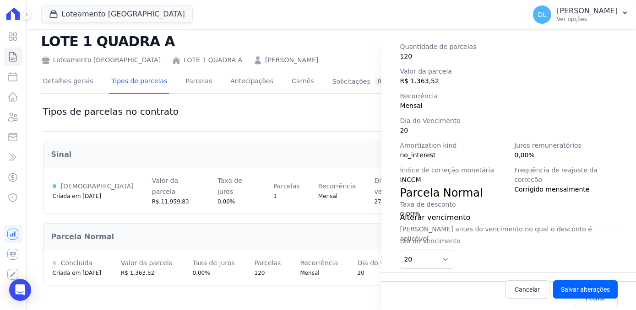
scroll to position [128, 0]
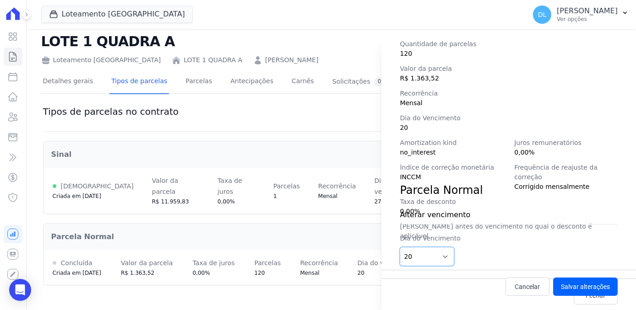
click at [436, 255] on select "1 2 3 4 5 6 7 8 9 10 11 12 13 14 15 16 17 18 19 20 21 22 23 24 25 26 27 28 29 3…" at bounding box center [427, 256] width 54 height 19
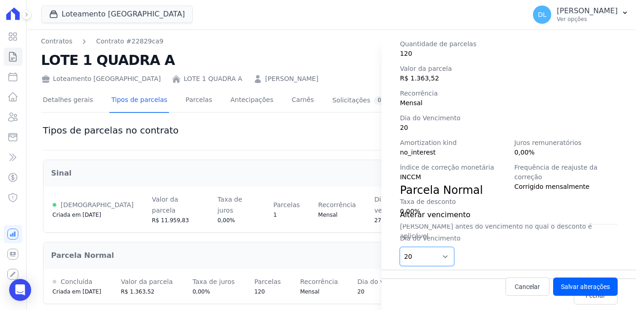
click at [436, 255] on select "1 2 3 4 5 6 7 8 9 10 11 12 13 14 15 16 17 18 19 20 21 22 23 24 25 26 27 28 29 3…" at bounding box center [427, 256] width 54 height 19
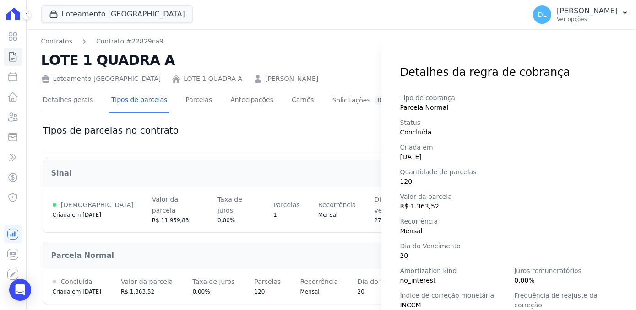
click at [409, 135] on span "Concluída" at bounding box center [509, 133] width 218 height 10
click at [324, 136] on div "Detalhes da regra de cobrança Tipo de cobrança Parcela Normal Status Concluída …" at bounding box center [318, 155] width 636 height 310
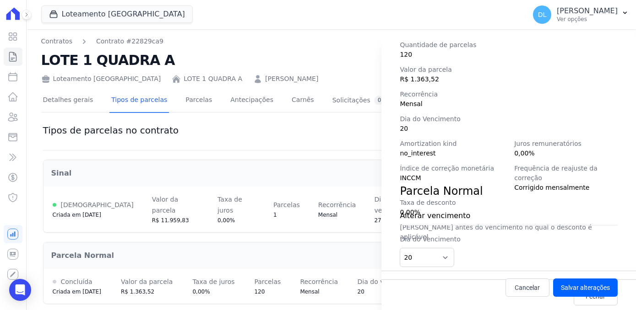
scroll to position [128, 0]
click at [583, 271] on div "Cancelar Salvar alterações" at bounding box center [508, 286] width 255 height 33
click at [541, 288] on link "Cancelar" at bounding box center [527, 287] width 44 height 18
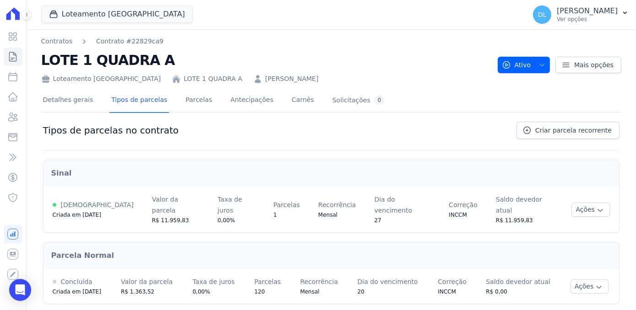
click at [562, 272] on td "Ações Ver detalhes Alterar vencimento Renegociar Detalhes da regra de cobrança …" at bounding box center [590, 286] width 58 height 35
click at [576, 280] on button "Ações" at bounding box center [589, 287] width 38 height 14
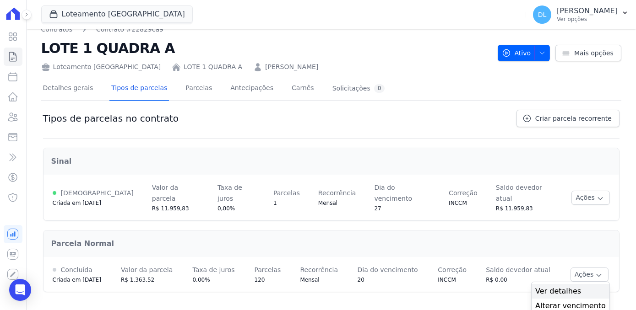
scroll to position [19, 0]
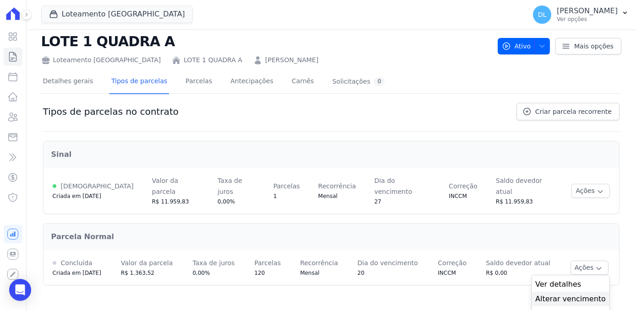
click at [560, 294] on span "Alterar vencimento" at bounding box center [570, 299] width 71 height 11
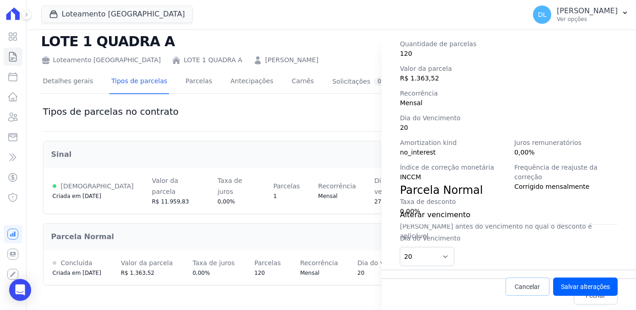
click at [526, 288] on span "Cancelar" at bounding box center [527, 286] width 25 height 9
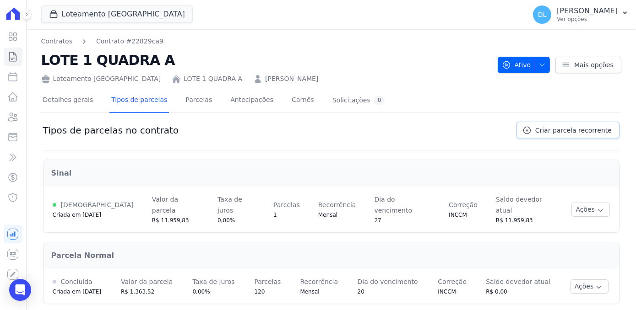
click at [558, 126] on span "Criar parcela recorrente" at bounding box center [573, 130] width 76 height 9
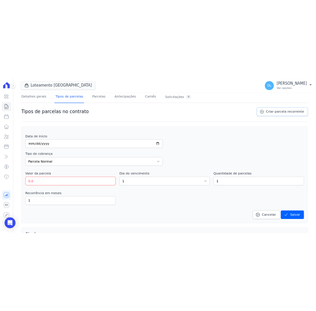
scroll to position [125, 0]
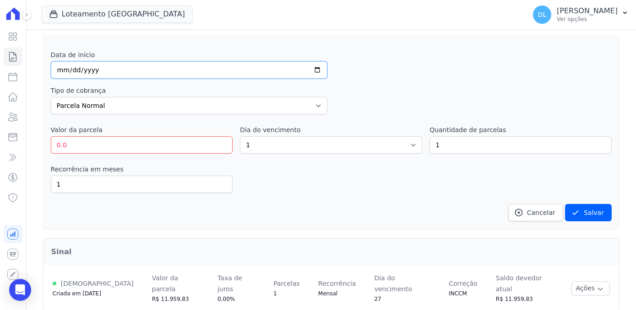
click at [62, 66] on input "date" at bounding box center [189, 69] width 277 height 17
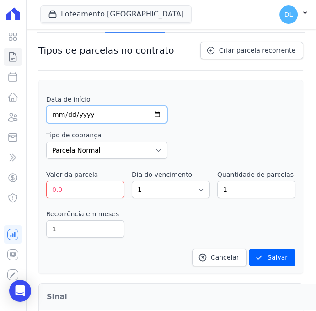
click at [59, 109] on input "date" at bounding box center [106, 114] width 121 height 17
type input "[DATE]"
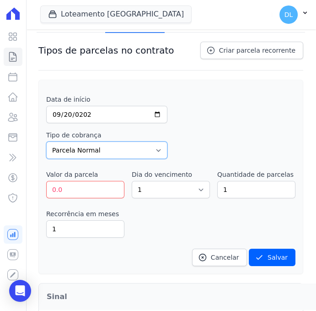
click at [64, 142] on select "Parcela Normal Entrada Sinal Intercalada Chaves Pré-chaves Pós-chaves Impostos …" at bounding box center [106, 149] width 121 height 17
click at [228, 109] on div "Data de início [DATE]" at bounding box center [171, 109] width 250 height 28
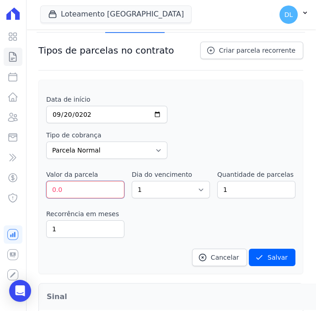
click at [82, 185] on input "0.0" at bounding box center [85, 189] width 78 height 17
drag, startPoint x: 82, startPoint y: 185, endPoint x: 0, endPoint y: 181, distance: 82.0
click at [0, 181] on html "Visão Geral Contratos [GEOGRAPHIC_DATA] Lotes Clientes Minha Carteira Transferê…" at bounding box center [158, 155] width 316 height 311
type input "1363.52"
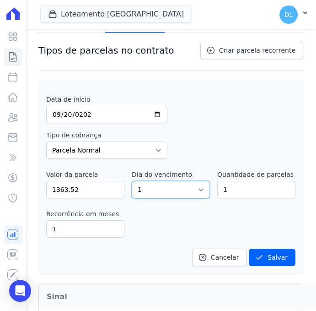
click at [163, 194] on select "1 2 3 4 5 6 7 8 9 10 11 12 13 14 15 16 17 18 19 20 21 22 23 24 25 26 27 28 29 3…" at bounding box center [171, 189] width 78 height 17
select select "20"
click at [132, 181] on select "1 2 3 4 5 6 7 8 9 10 11 12 13 14 15 16 17 18 19 20 21 22 23 24 25 26 27 28 29 3…" at bounding box center [171, 189] width 78 height 17
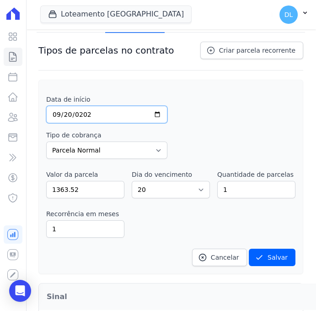
click at [115, 106] on input "[DATE]" at bounding box center [106, 114] width 121 height 17
click at [111, 112] on input "[DATE]" at bounding box center [106, 114] width 121 height 17
click at [156, 112] on input "[DATE]" at bounding box center [106, 114] width 121 height 17
type input "[DATE]"
click at [212, 124] on div "Data de início [DATE] Tipo de cobrança Parcela Normal Entrada Sinal Intercalada…" at bounding box center [171, 180] width 250 height 171
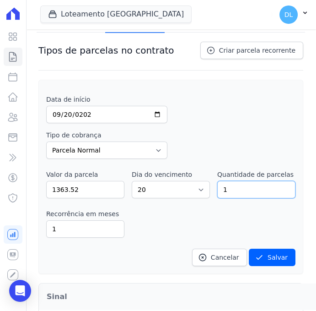
click at [228, 192] on input "1" at bounding box center [256, 189] width 78 height 17
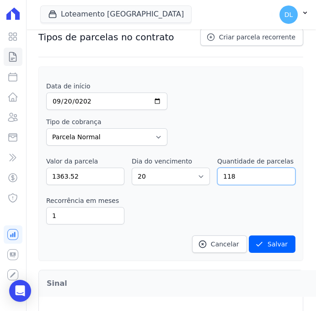
scroll to position [189, 0]
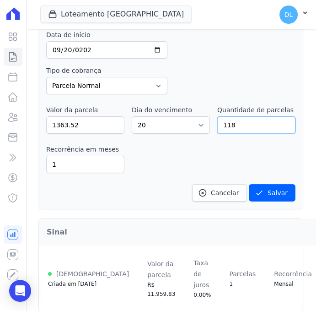
drag, startPoint x: 212, startPoint y: 120, endPoint x: 200, endPoint y: 118, distance: 12.1
click at [200, 118] on div "Valor da parcela 1363.52 Dia do vencimento 1 2 3 4 5 6 7 8 9 10 11 12 13 14 15 …" at bounding box center [171, 119] width 250 height 28
type input "120"
click at [277, 82] on div "Tipo de cobrança Parcela Normal Entrada Sinal Intercalada Chaves Pré-chaves Pós…" at bounding box center [171, 80] width 250 height 28
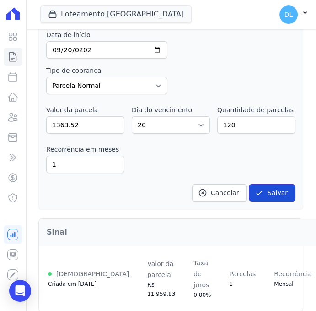
click at [274, 184] on button "Salvar" at bounding box center [272, 192] width 47 height 17
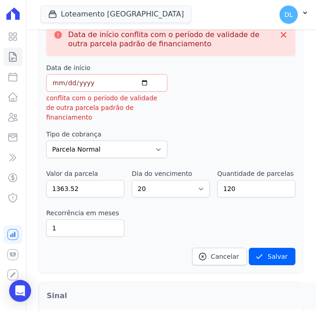
scroll to position [147, 0]
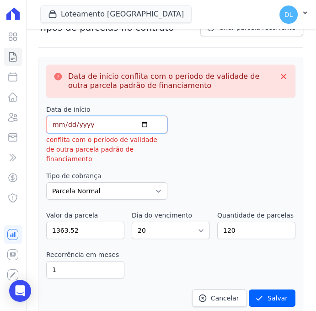
click at [91, 124] on input "[DATE]" at bounding box center [106, 124] width 121 height 17
click at [139, 125] on input "[DATE]" at bounding box center [106, 124] width 121 height 17
type input "[DATE]"
click at [271, 289] on button "Salvar" at bounding box center [272, 297] width 47 height 17
click at [110, 124] on input "[DATE]" at bounding box center [106, 124] width 121 height 17
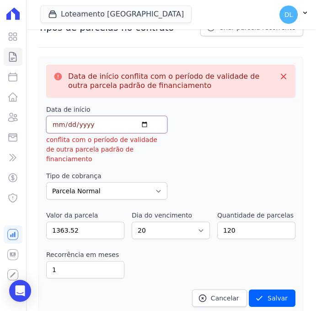
click at [140, 125] on input "[DATE]" at bounding box center [106, 124] width 121 height 17
type input "[DATE]"
click at [262, 289] on button "Salvar" at bounding box center [272, 297] width 47 height 17
click at [279, 75] on icon at bounding box center [283, 76] width 9 height 9
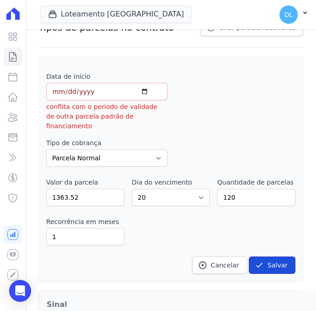
click at [257, 261] on icon "submit" at bounding box center [259, 265] width 9 height 9
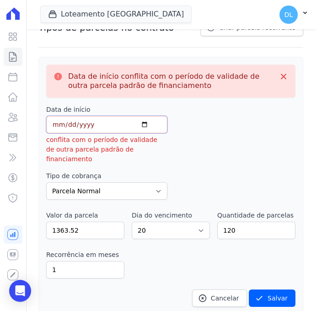
click at [107, 125] on input "[DATE]" at bounding box center [106, 124] width 121 height 17
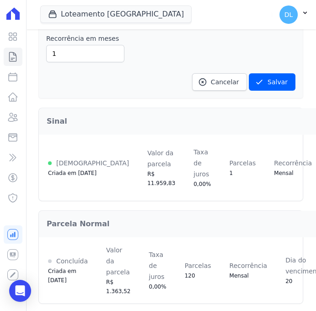
scroll to position [368, 0]
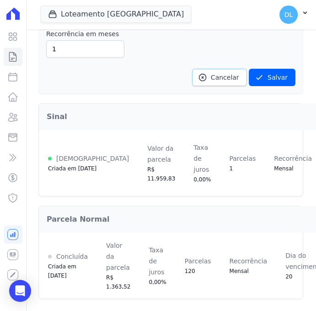
click at [202, 73] on icon at bounding box center [202, 77] width 9 height 9
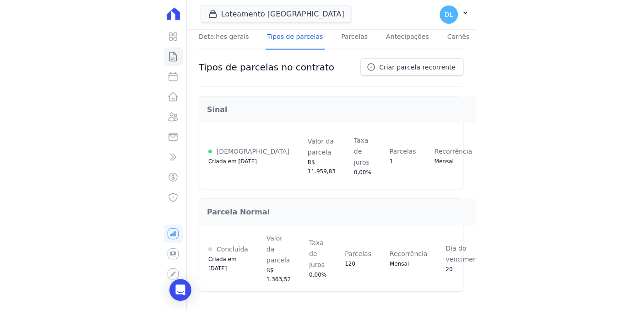
scroll to position [0, 0]
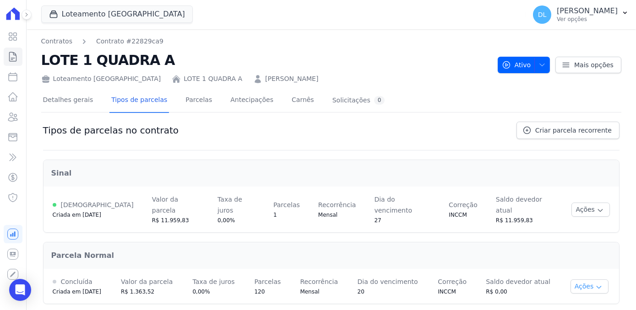
click at [590, 280] on button "Ações" at bounding box center [589, 287] width 38 height 14
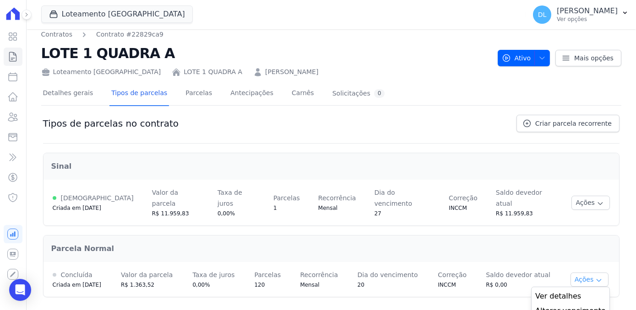
scroll to position [19, 0]
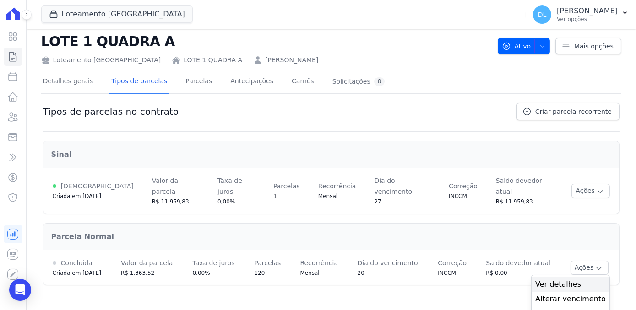
click at [561, 279] on span "Ver detalhes" at bounding box center [570, 284] width 71 height 11
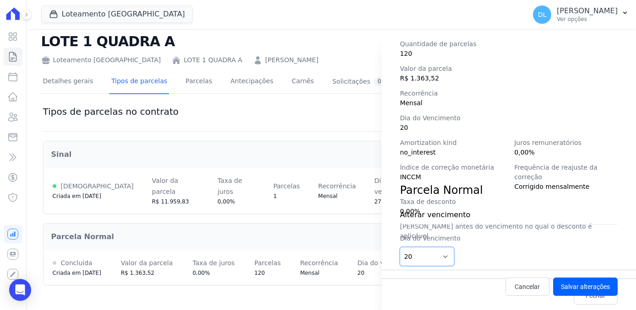
click at [443, 257] on select "1 2 3 4 5 6 7 8 9 10 11 12 13 14 15 16 17 18 19 20 21 22 23 24 25 26 27 28 29 3…" at bounding box center [427, 256] width 54 height 19
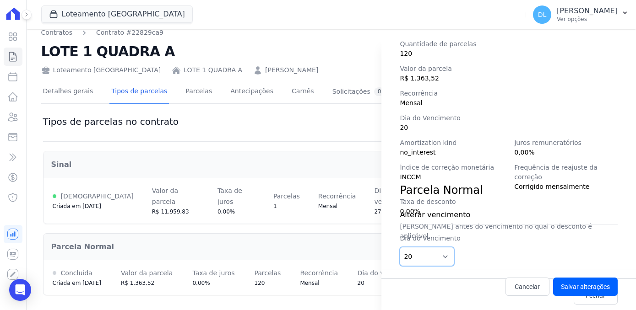
scroll to position [0, 0]
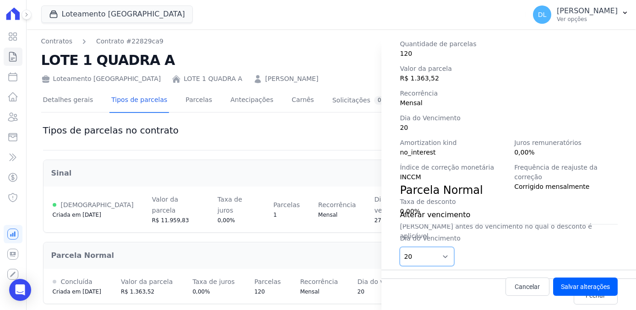
click at [400, 247] on select "1 2 3 4 5 6 7 8 9 10 11 12 13 14 15 16 17 18 19 20 21 22 23 24 25 26 27 28 29 3…" at bounding box center [427, 256] width 54 height 19
click at [509, 225] on div "Alterar vencimento Dia do Vencimento 1 2 3 4 5 6 7 8 9 10 11 12 13 14 15 16 17 …" at bounding box center [509, 234] width 218 height 71
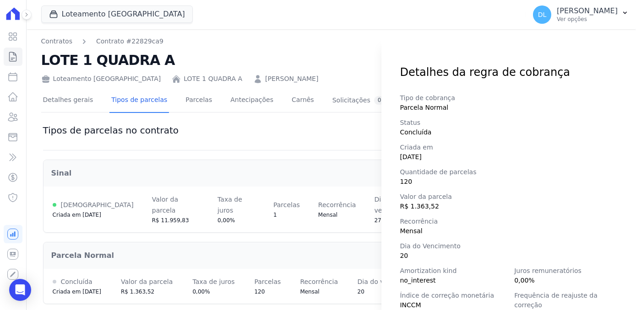
click at [340, 76] on div "Detalhes da regra de cobrança Tipo de cobrança Parcela Normal Status Concluída …" at bounding box center [318, 155] width 636 height 310
click at [71, 103] on div "Detalhes da regra de cobrança Tipo de cobrança Parcela Normal Status Concluída …" at bounding box center [318, 155] width 636 height 310
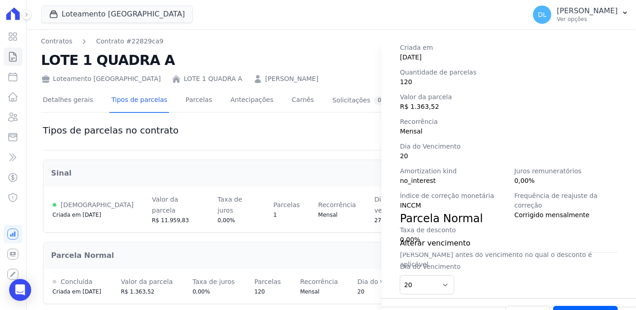
scroll to position [128, 0]
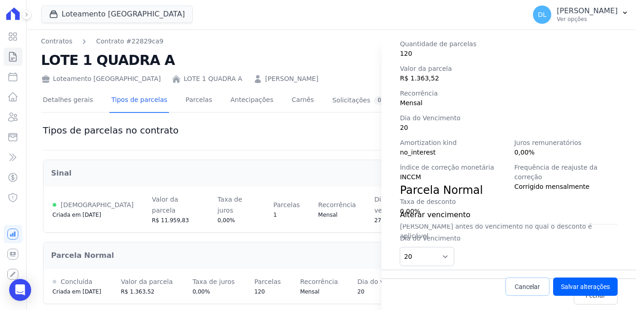
click at [522, 285] on span "Cancelar" at bounding box center [527, 286] width 25 height 9
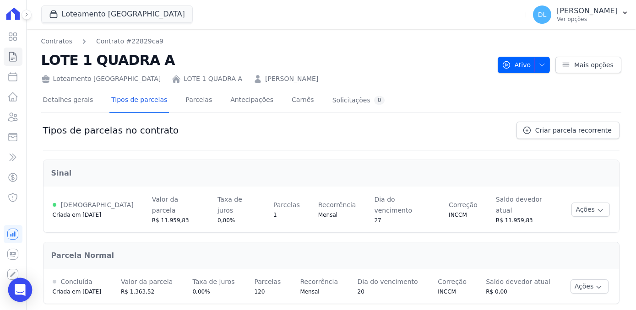
click at [20, 286] on icon "Open Intercom Messenger" at bounding box center [20, 290] width 12 height 12
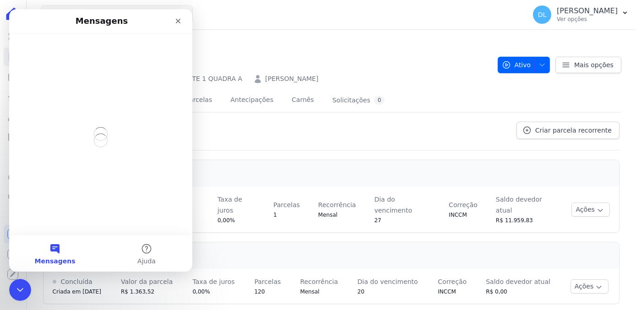
scroll to position [0, 0]
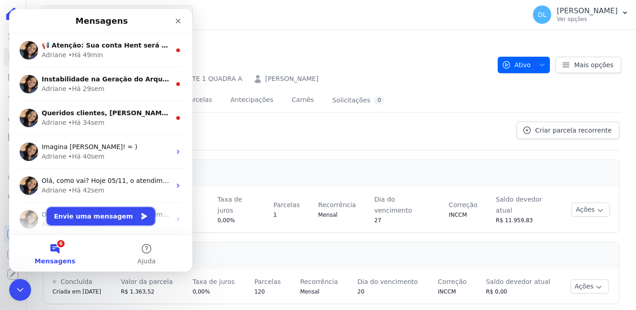
click at [70, 216] on button "Envie uma mensagem" at bounding box center [101, 216] width 109 height 18
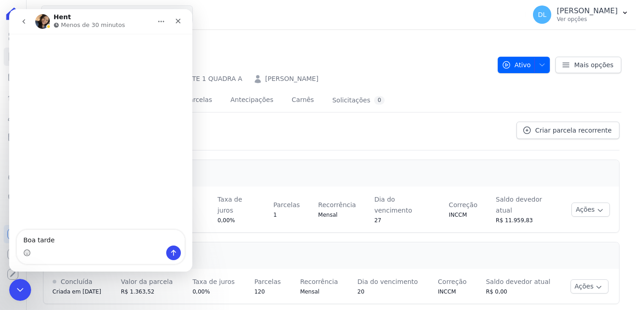
type textarea "Boa tarde"
type textarea "e"
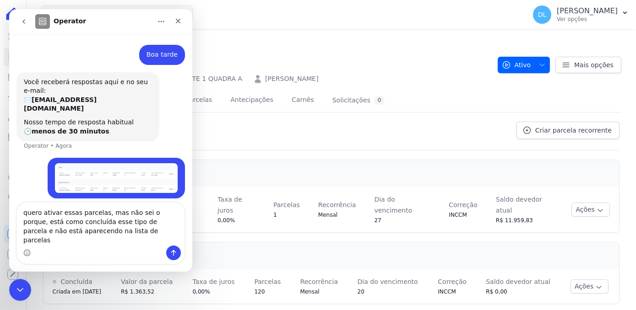
type textarea "quero ativar essas parcelas, mas não sei o porque, está como concluída esse tip…"
drag, startPoint x: 162, startPoint y: 253, endPoint x: 167, endPoint y: 253, distance: 4.6
click at [162, 253] on div "Messenger da Intercom" at bounding box center [101, 253] width 168 height 15
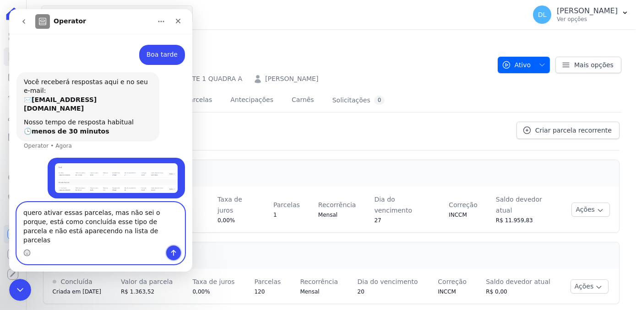
click at [168, 253] on button "Enviar uma mensagem" at bounding box center [173, 253] width 15 height 15
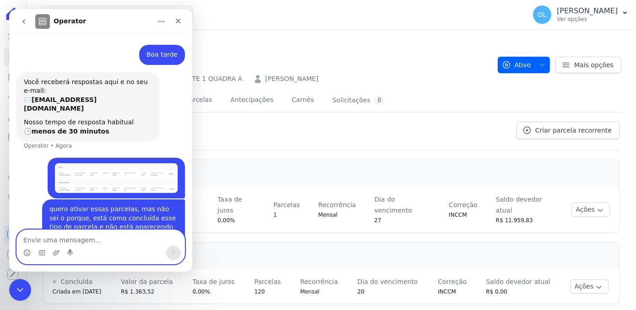
scroll to position [16, 0]
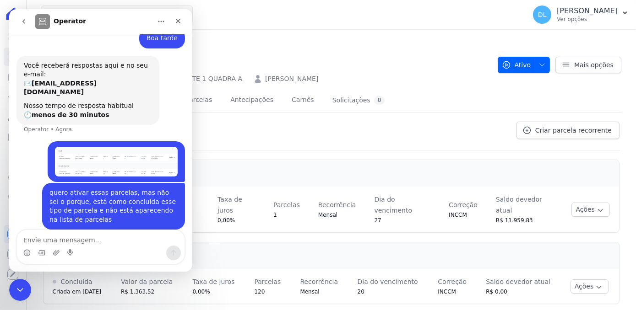
click at [374, 102] on div "Detalhes gerais Tipos de parcelas [GEOGRAPHIC_DATA] Antecipações Carnês Solicit…" at bounding box center [331, 100] width 580 height 23
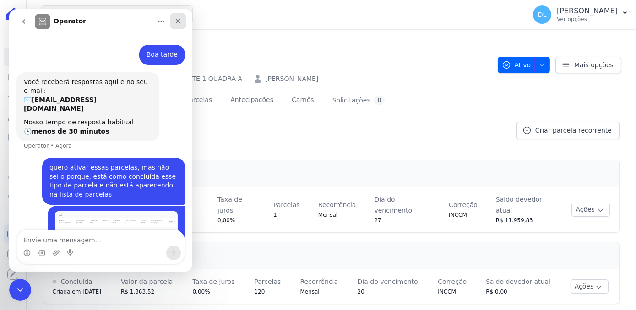
scroll to position [13, 0]
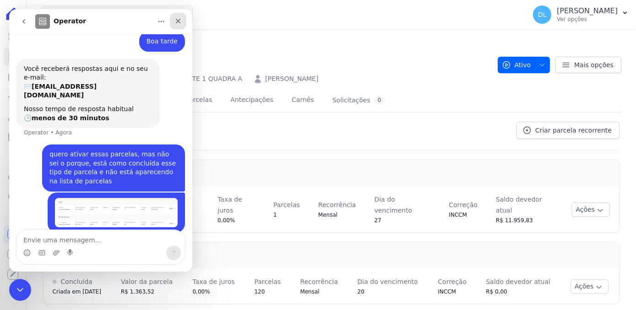
click at [179, 19] on icon "Fechar" at bounding box center [177, 20] width 7 height 7
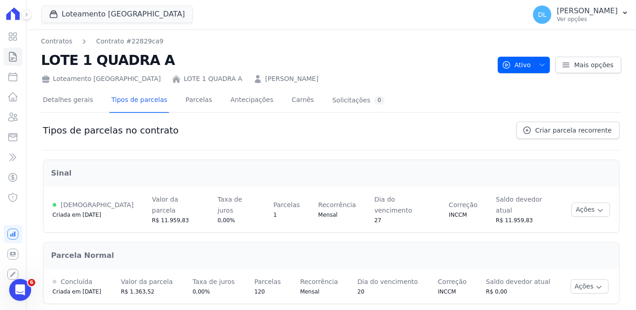
scroll to position [16, 0]
